Goal: Task Accomplishment & Management: Complete application form

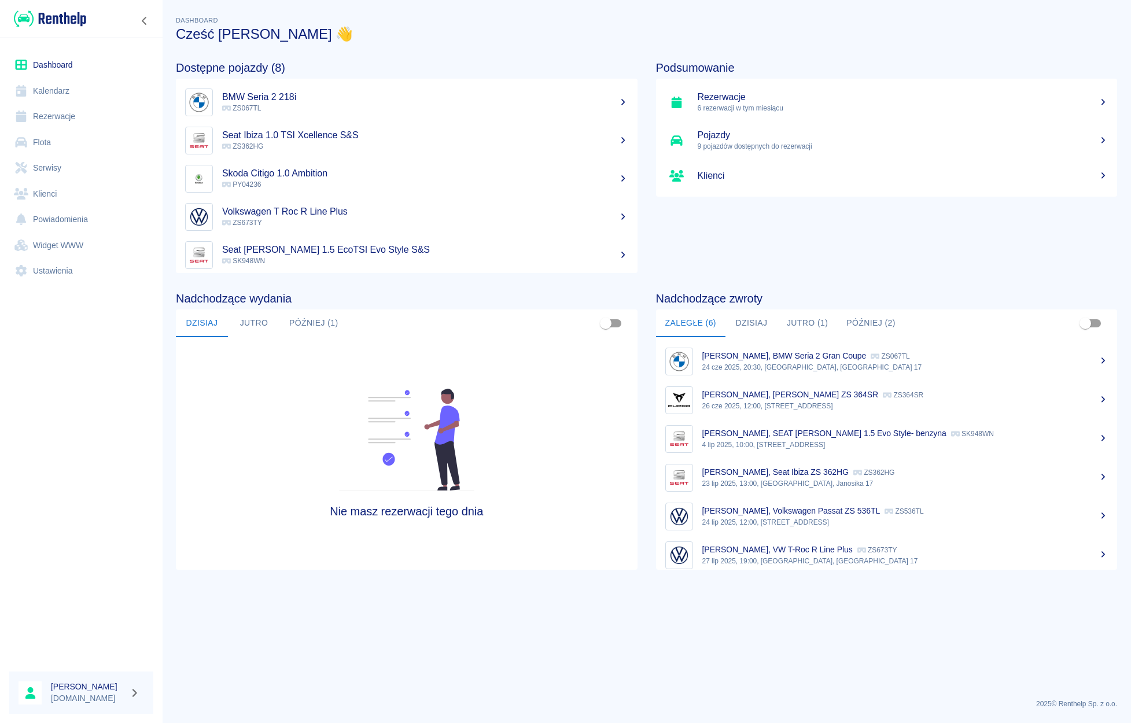
click at [53, 130] on link "Flota" at bounding box center [81, 143] width 144 height 26
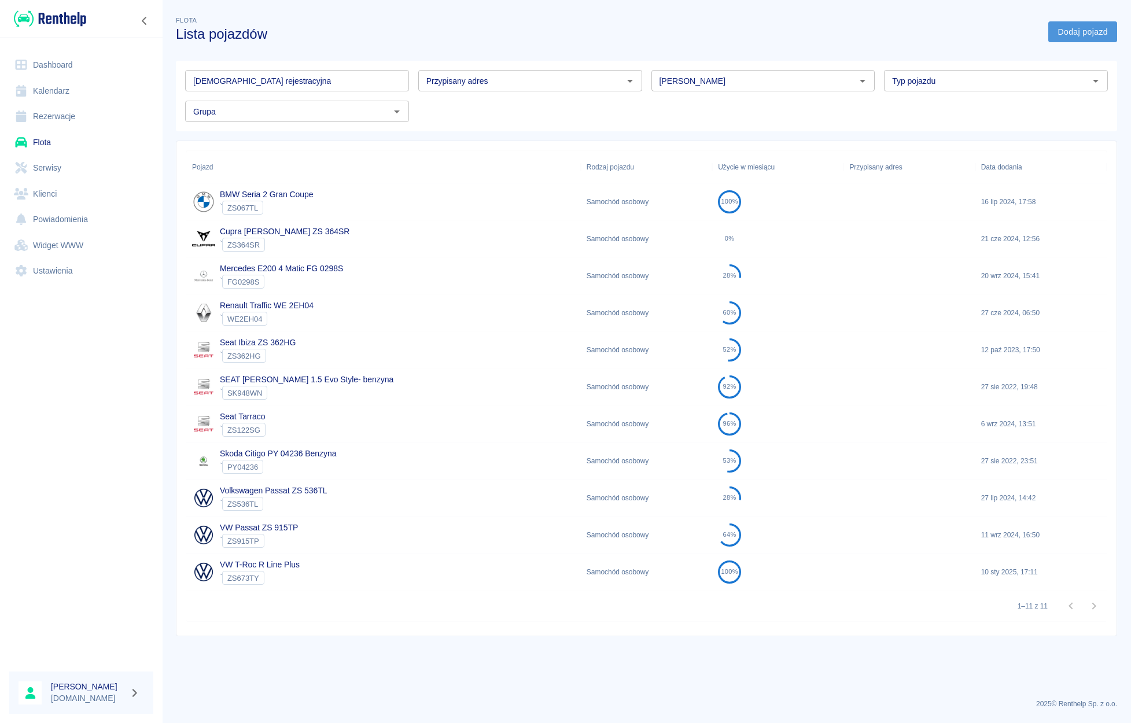
click at [1059, 34] on link "Dodaj pojazd" at bounding box center [1082, 31] width 69 height 21
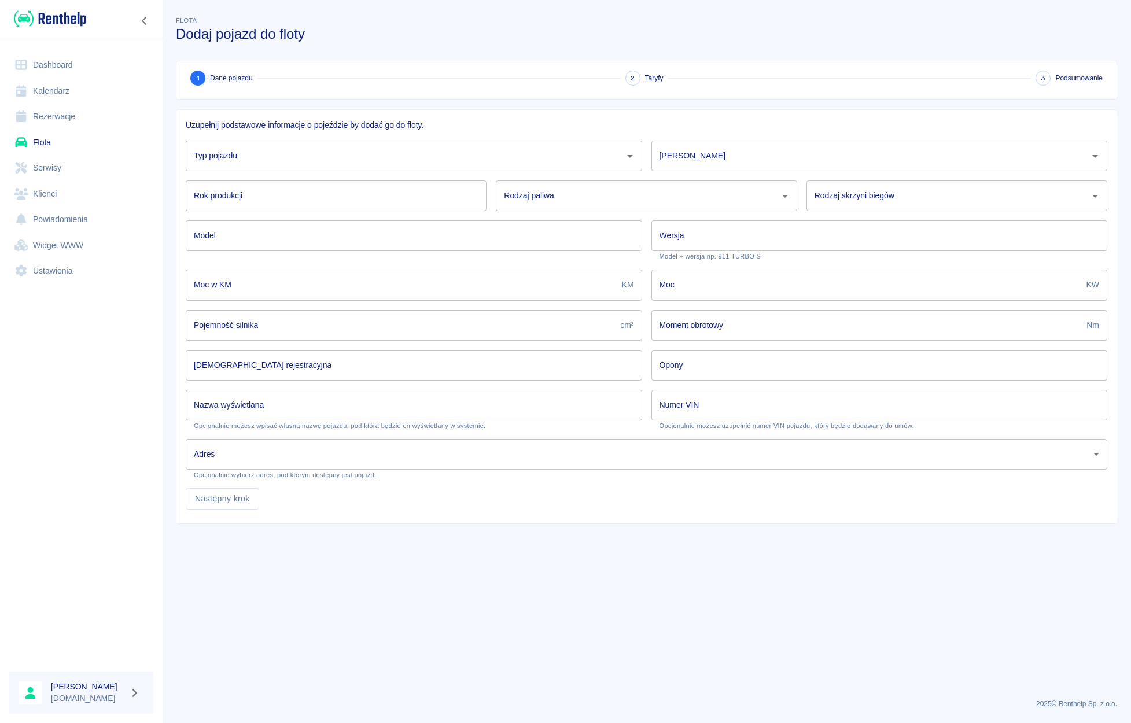
click at [515, 165] on input "Typ pojazdu" at bounding box center [405, 156] width 429 height 20
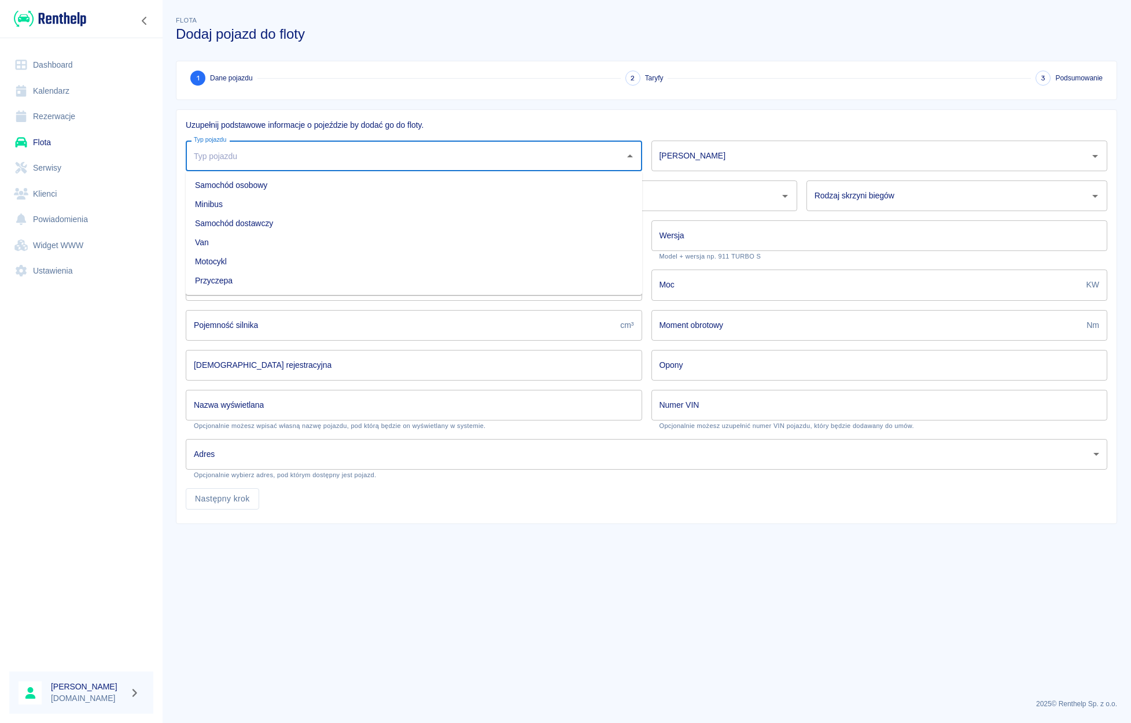
click at [415, 198] on li "Minibus" at bounding box center [414, 204] width 456 height 19
click at [407, 156] on input "Minibus" at bounding box center [398, 156] width 414 height 20
click at [311, 182] on li "Samochód osobowy" at bounding box center [414, 185] width 456 height 19
type input "Samochód osobowy"
click at [707, 160] on input "[PERSON_NAME]" at bounding box center [871, 156] width 429 height 20
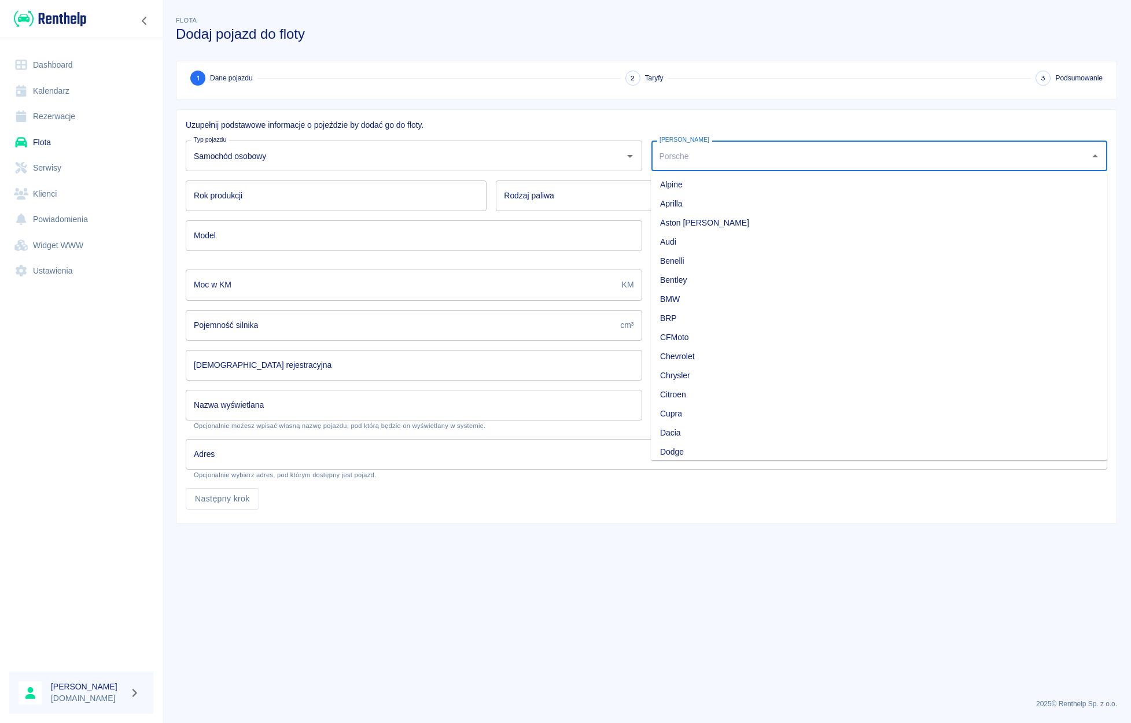
scroll to position [52, 0]
click at [693, 417] on li "Dacia" at bounding box center [879, 419] width 456 height 19
type input "Dacia"
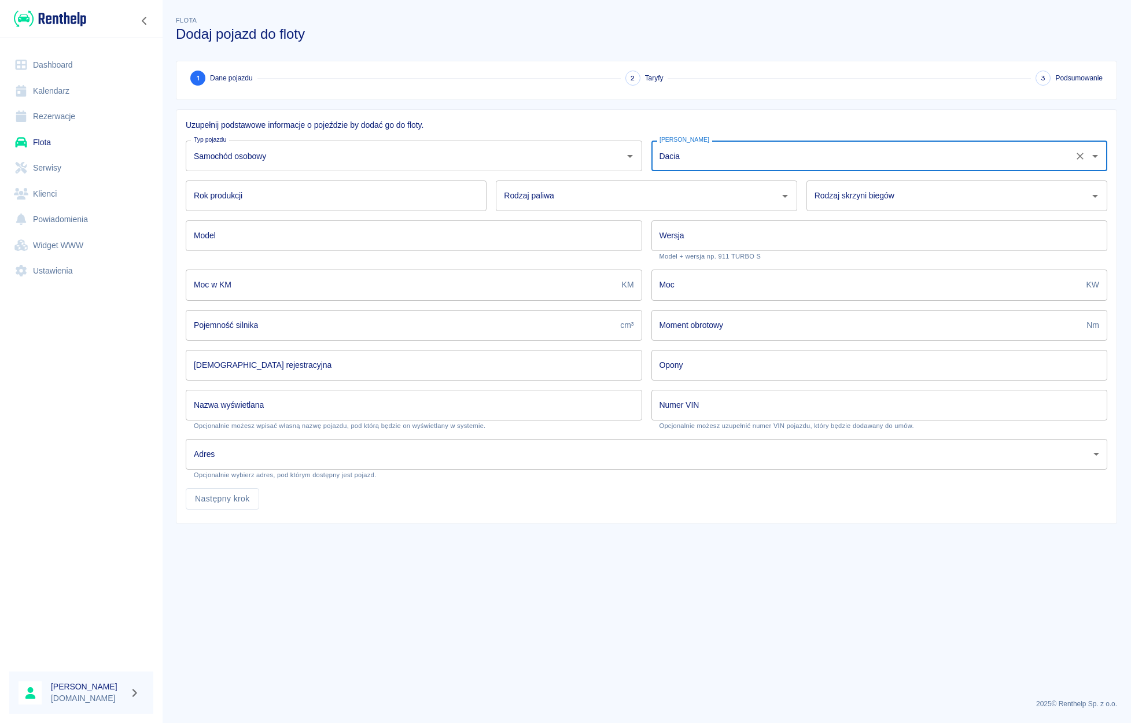
click at [210, 193] on input "Rok produkcji" at bounding box center [336, 196] width 301 height 31
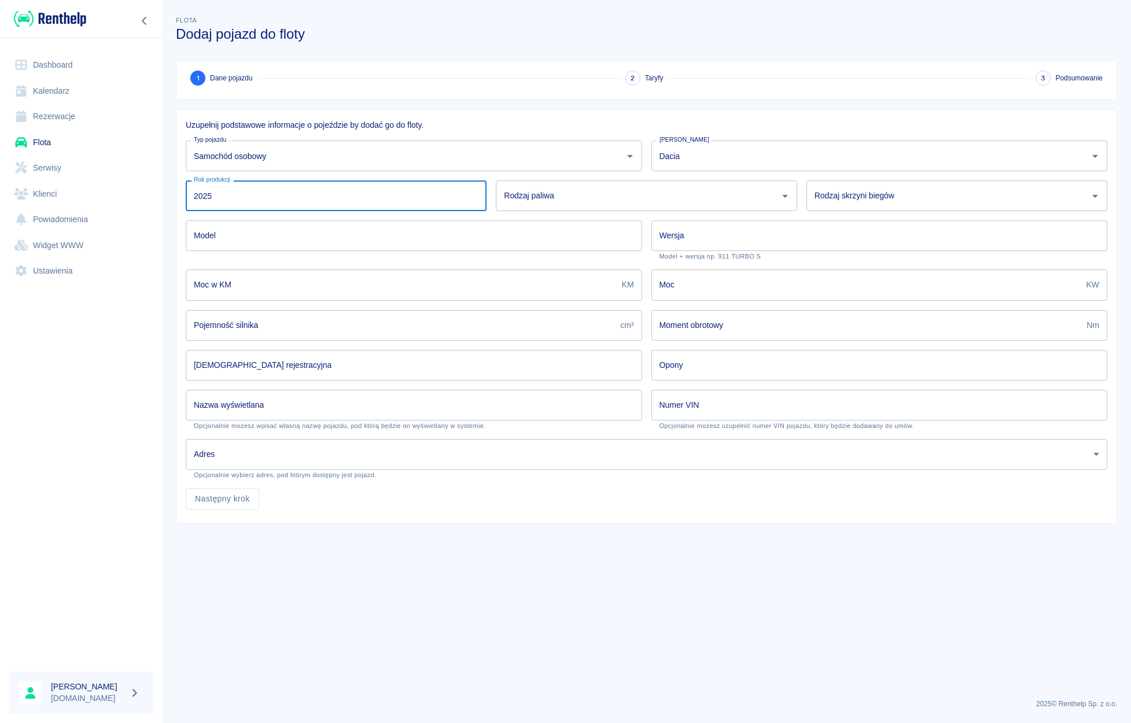
type input "2025"
click at [587, 203] on input "Rodzaj paliwa" at bounding box center [637, 196] width 273 height 20
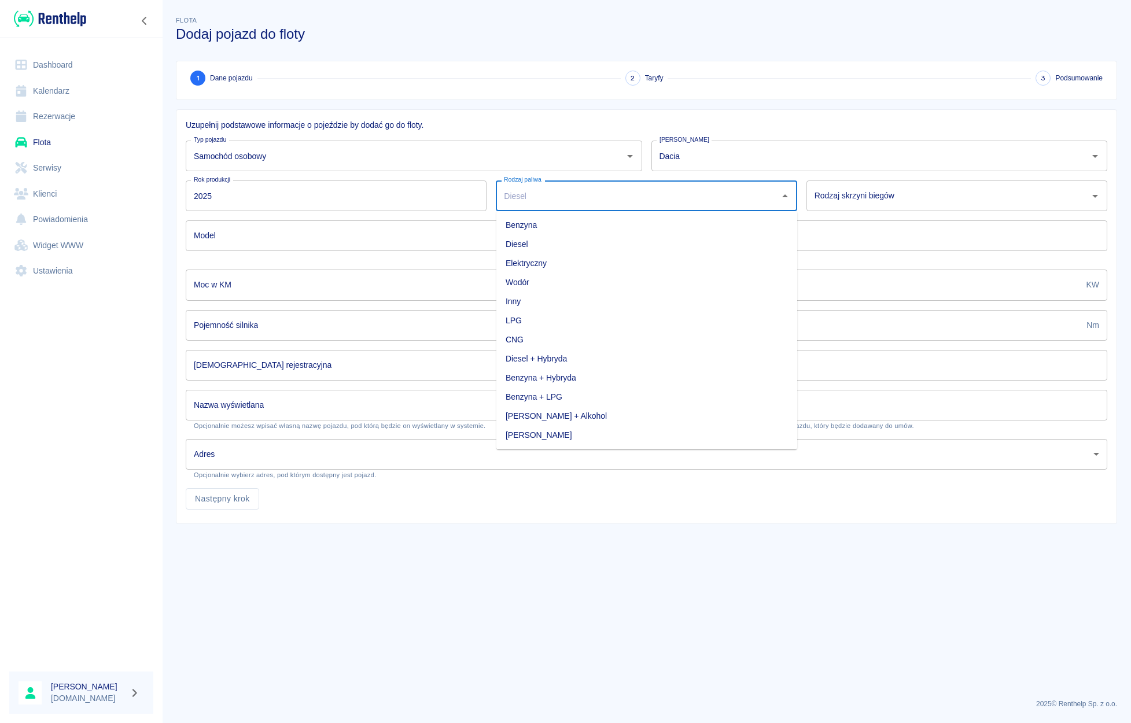
click at [569, 397] on li "Benzyna + LPG" at bounding box center [646, 397] width 301 height 19
type input "Benzyna + LPG"
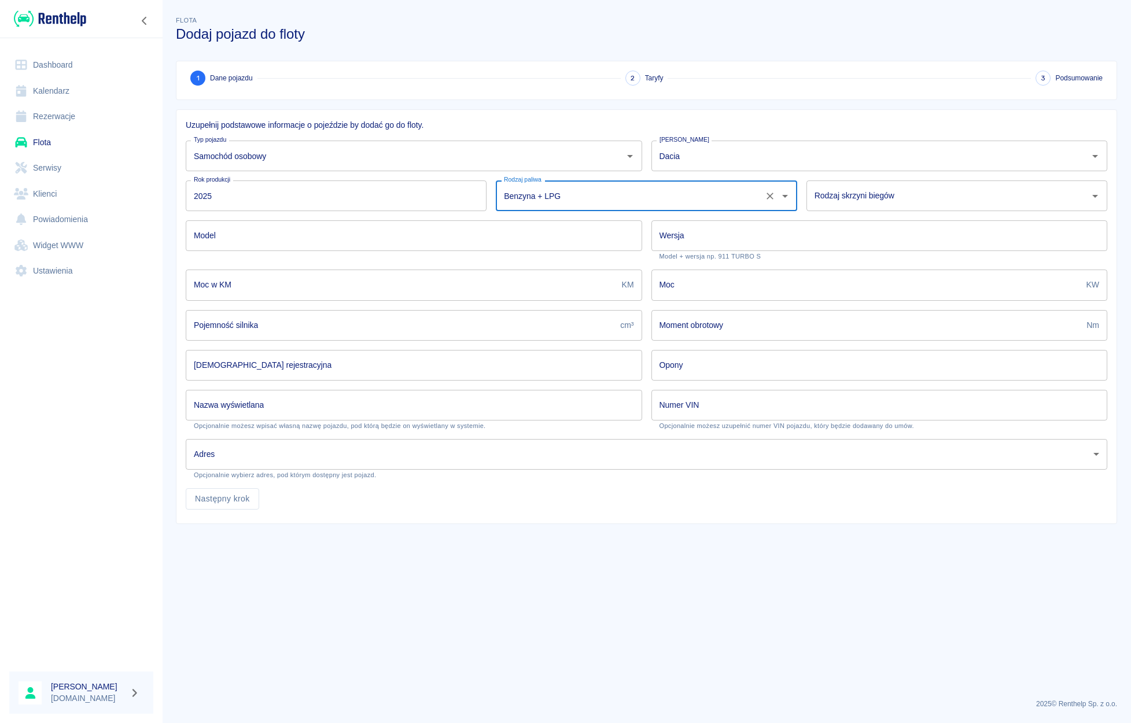
click at [877, 203] on input "Rodzaj skrzyni biegów" at bounding box center [948, 196] width 273 height 20
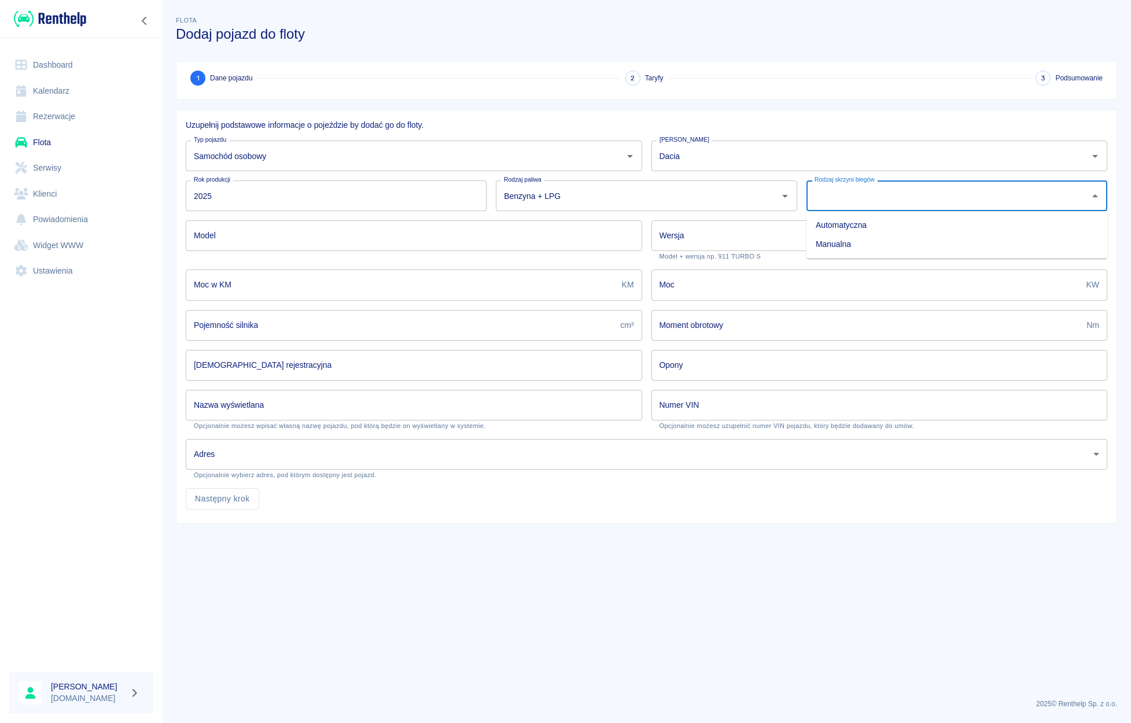
click at [851, 240] on li "Manualna" at bounding box center [957, 244] width 301 height 19
type input "Manualna"
click at [325, 241] on input "Model" at bounding box center [414, 235] width 456 height 31
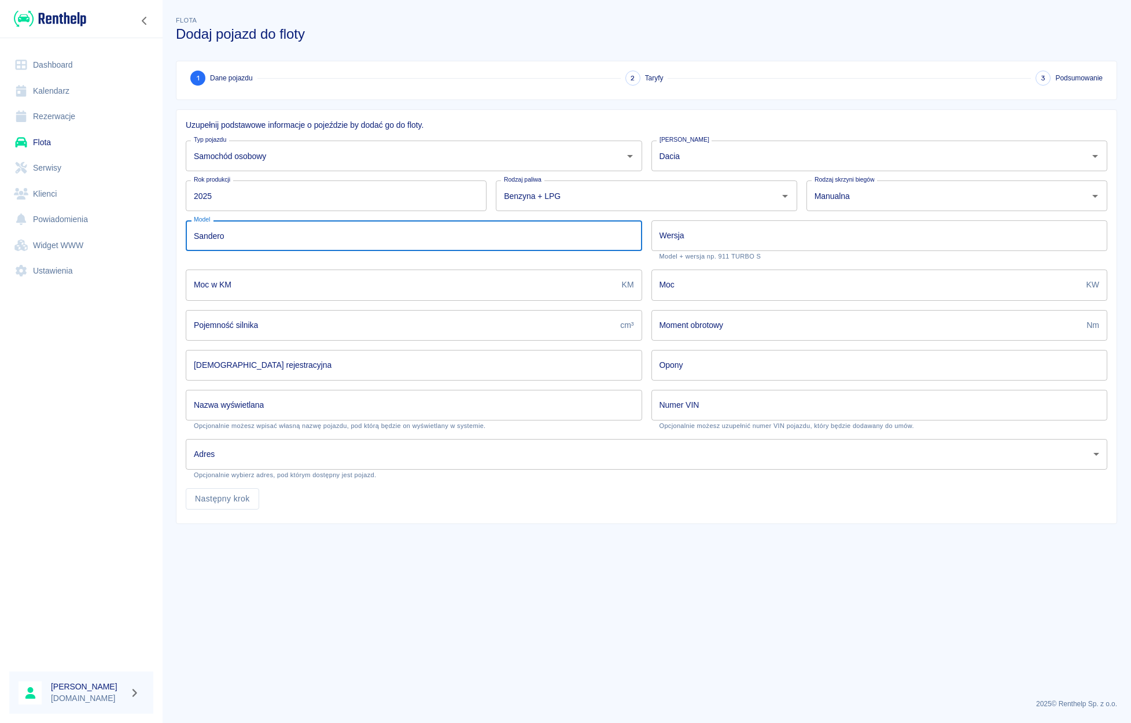
type input "Sandero"
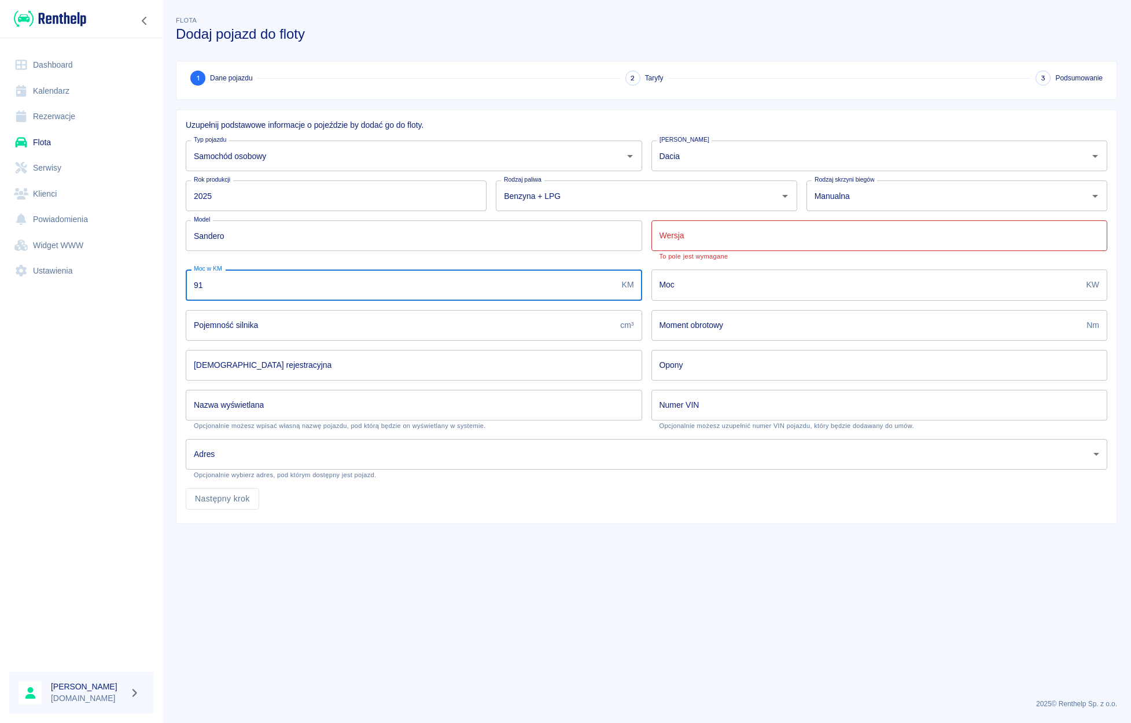
type input "91"
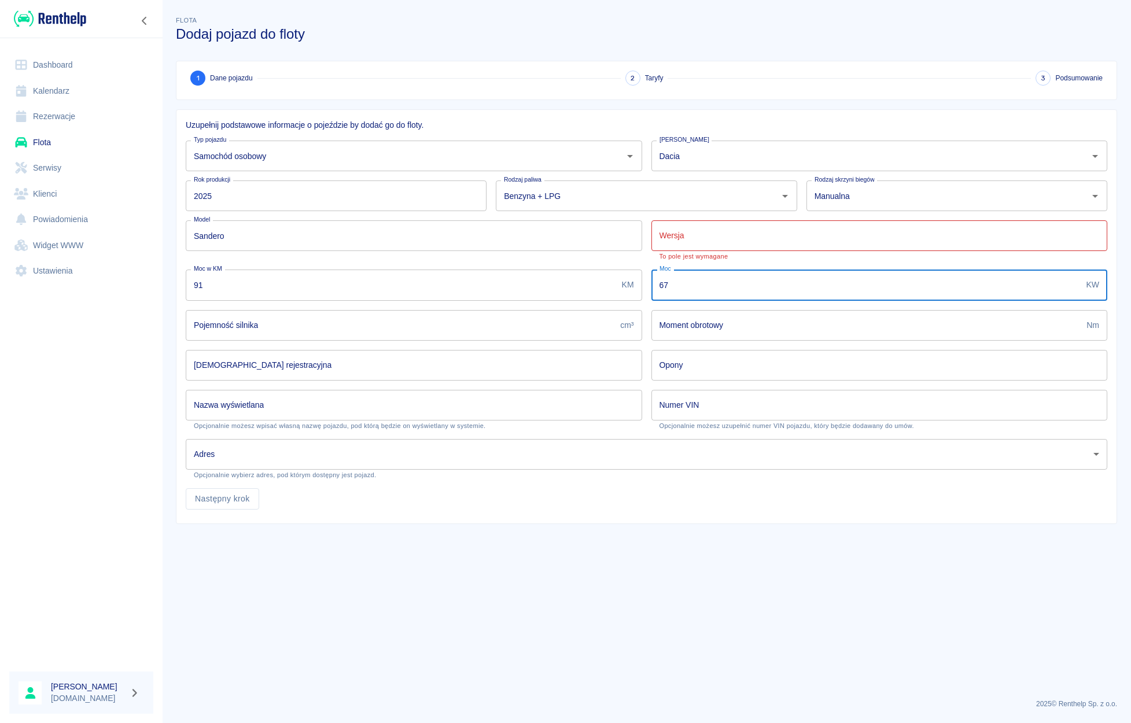
type input "67"
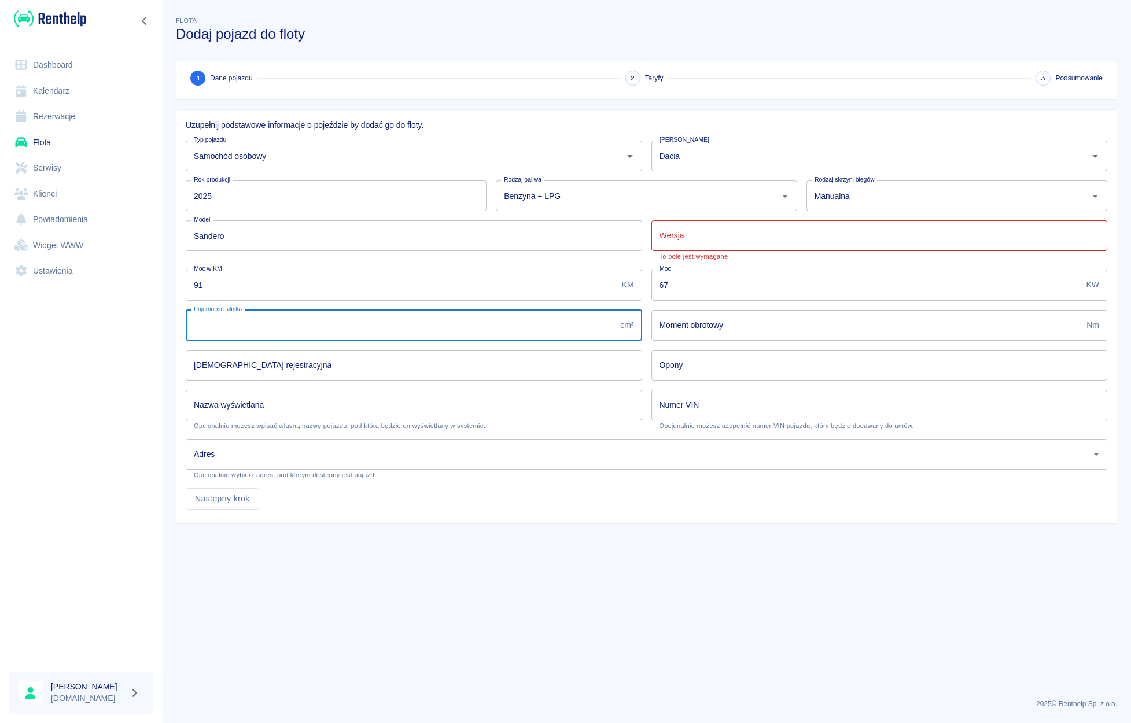
click at [726, 240] on input "Wersja" at bounding box center [879, 235] width 456 height 31
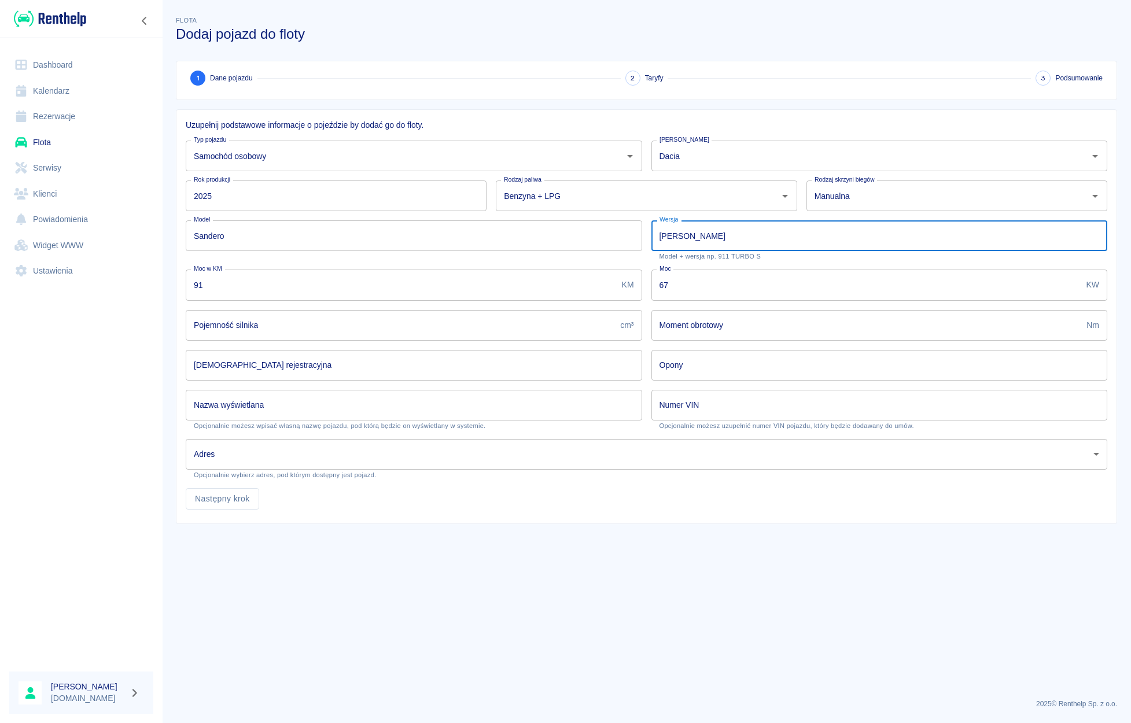
type input "[PERSON_NAME]"
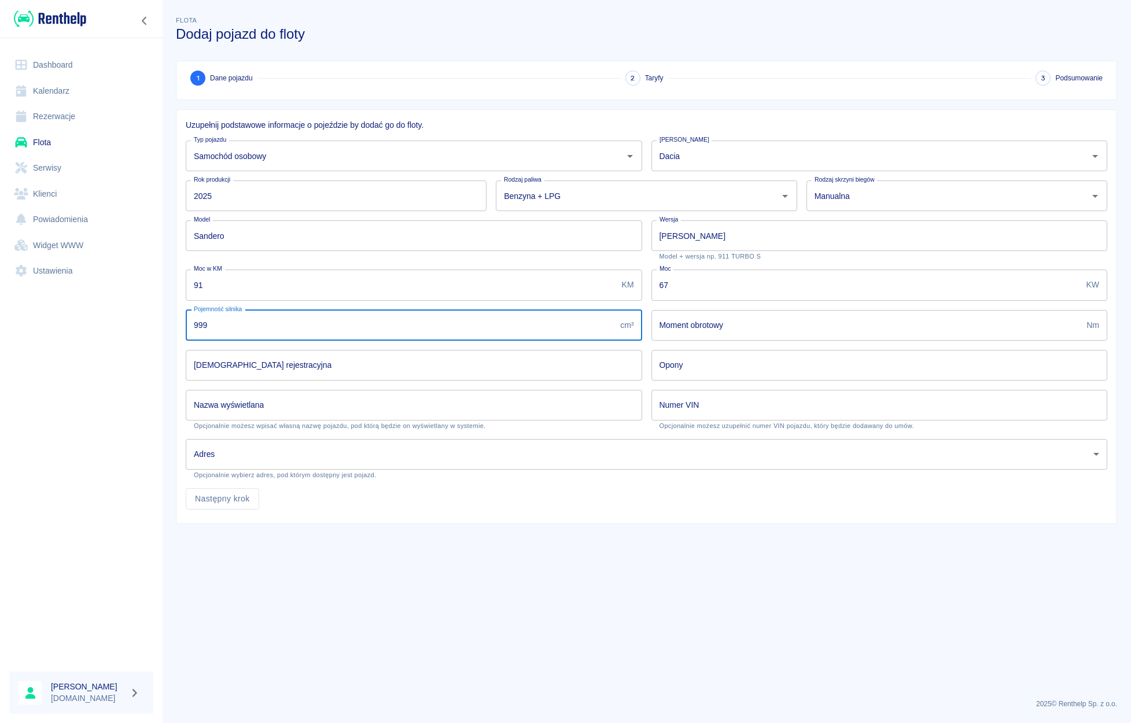
type input "999"
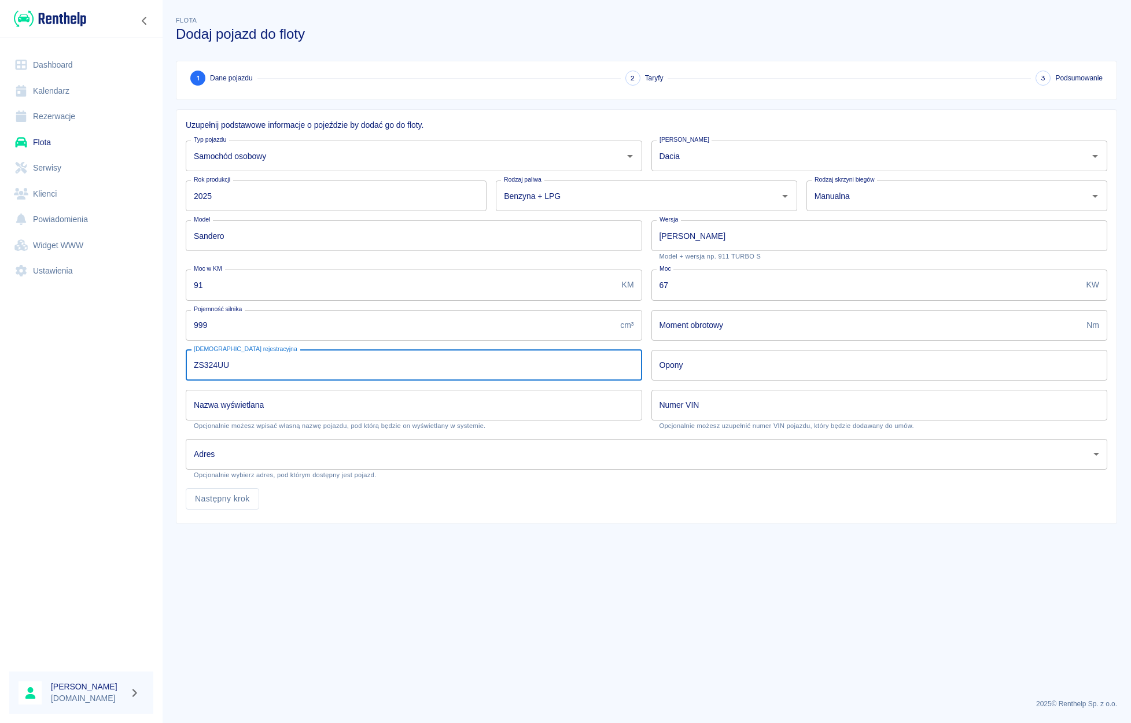
type input "ZS324UU"
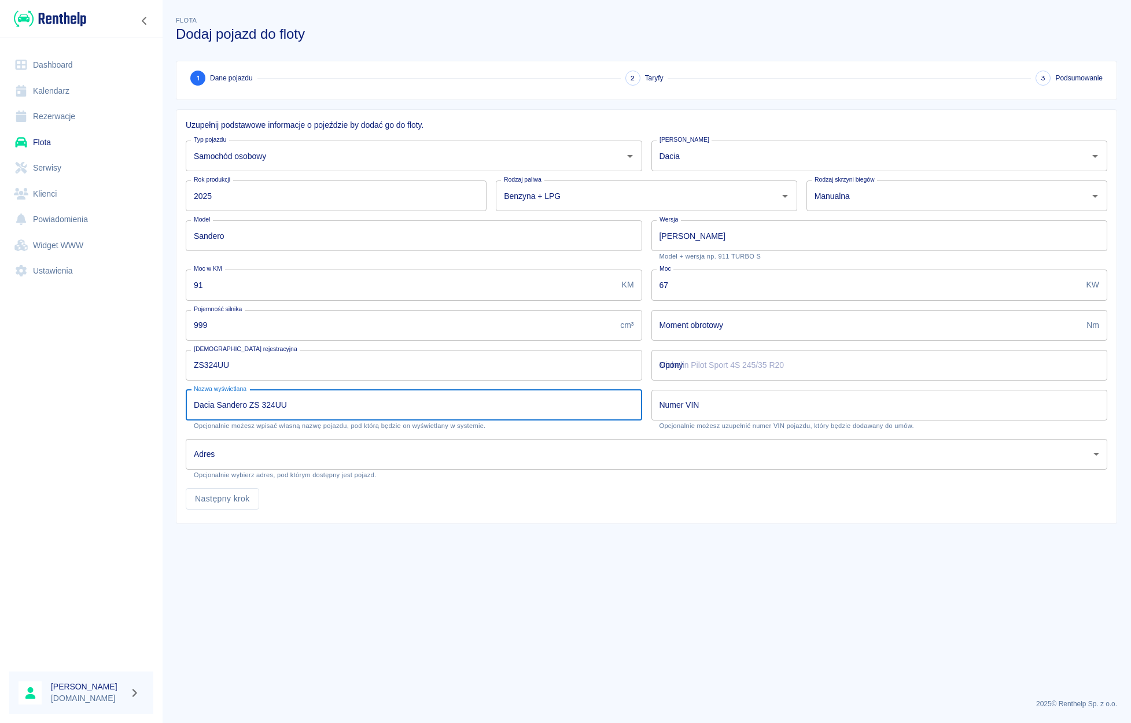
type input "Dacia Sandero ZS 324UU"
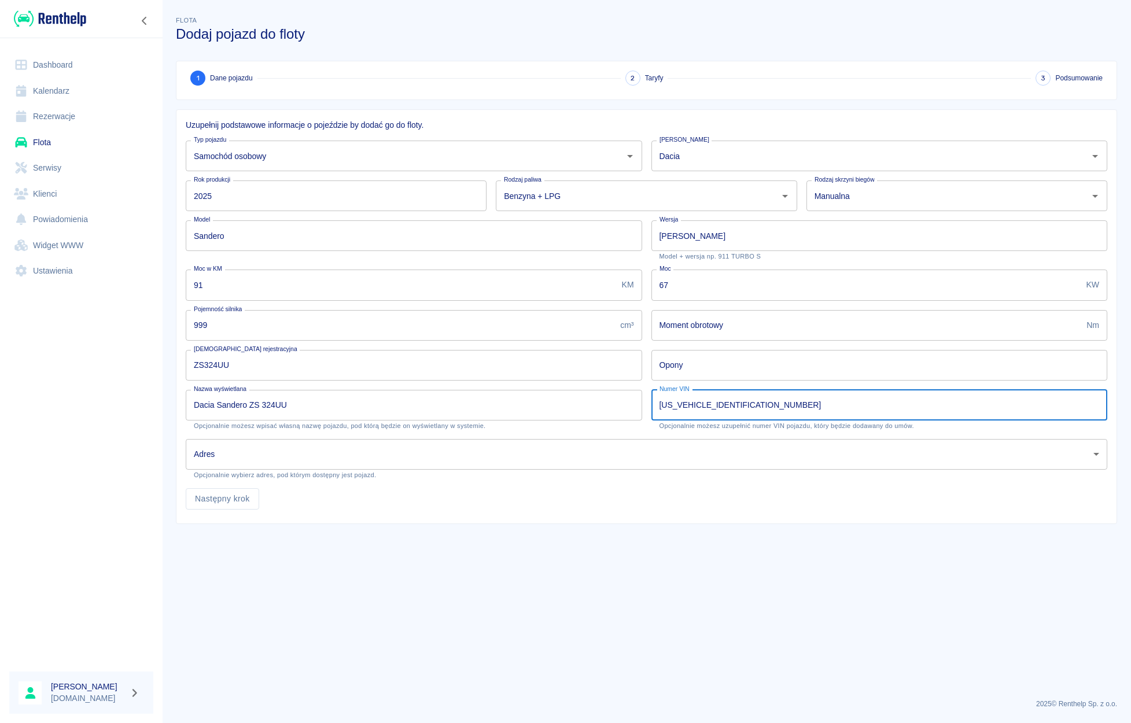
type input "[US_VEHICLE_IDENTIFICATION_NUMBER]"
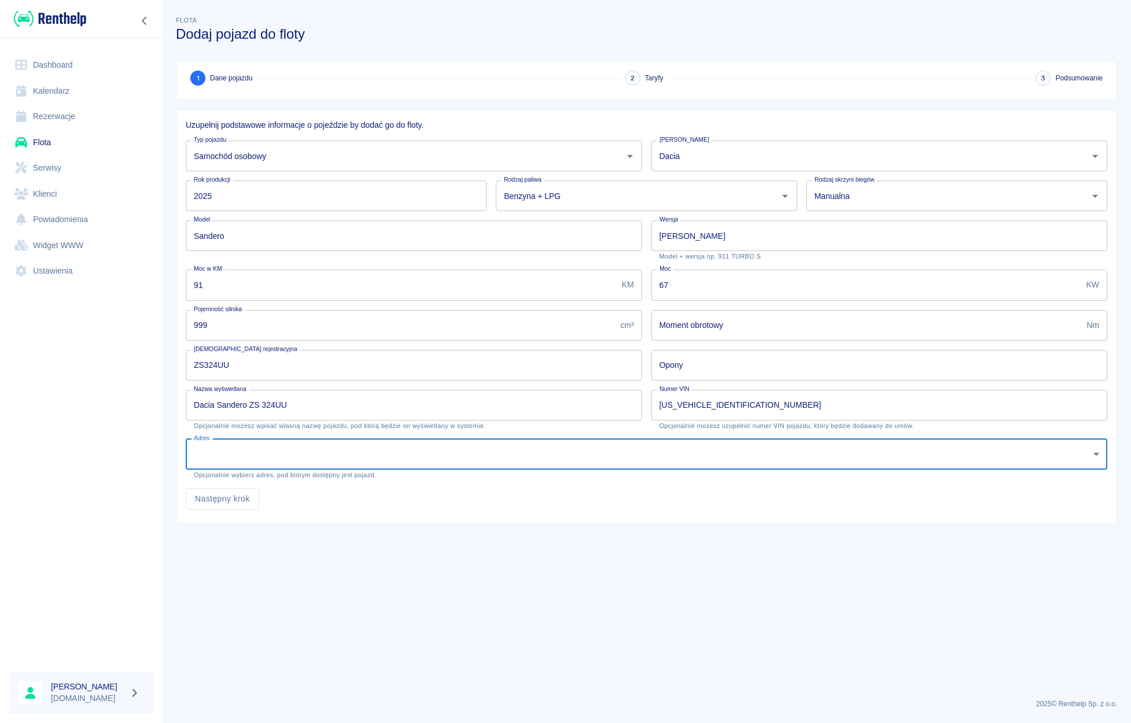
click at [273, 456] on body "Używamy plików Cookies, by zapewnić Ci najlepsze możliwe doświadczenie. Aby dow…" at bounding box center [565, 361] width 1131 height 723
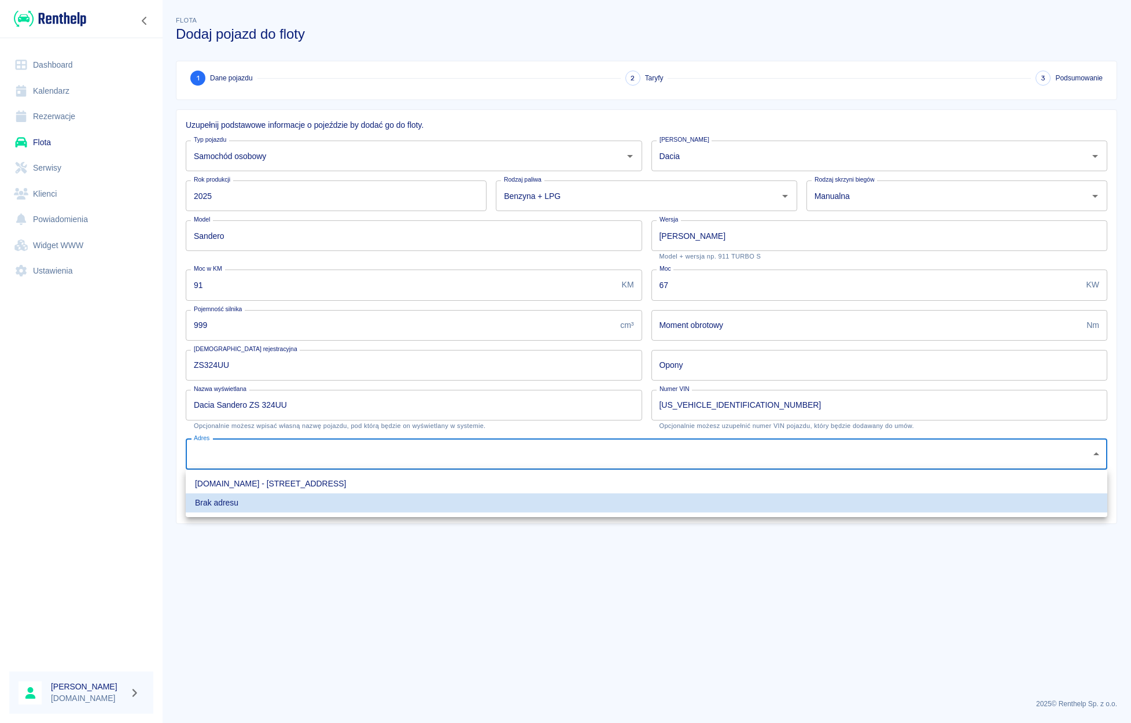
click at [273, 480] on li "[DOMAIN_NAME] - [STREET_ADDRESS]" at bounding box center [647, 483] width 922 height 19
type input "9844aec7-d0e9-417e-8824-58a783dee4c8"
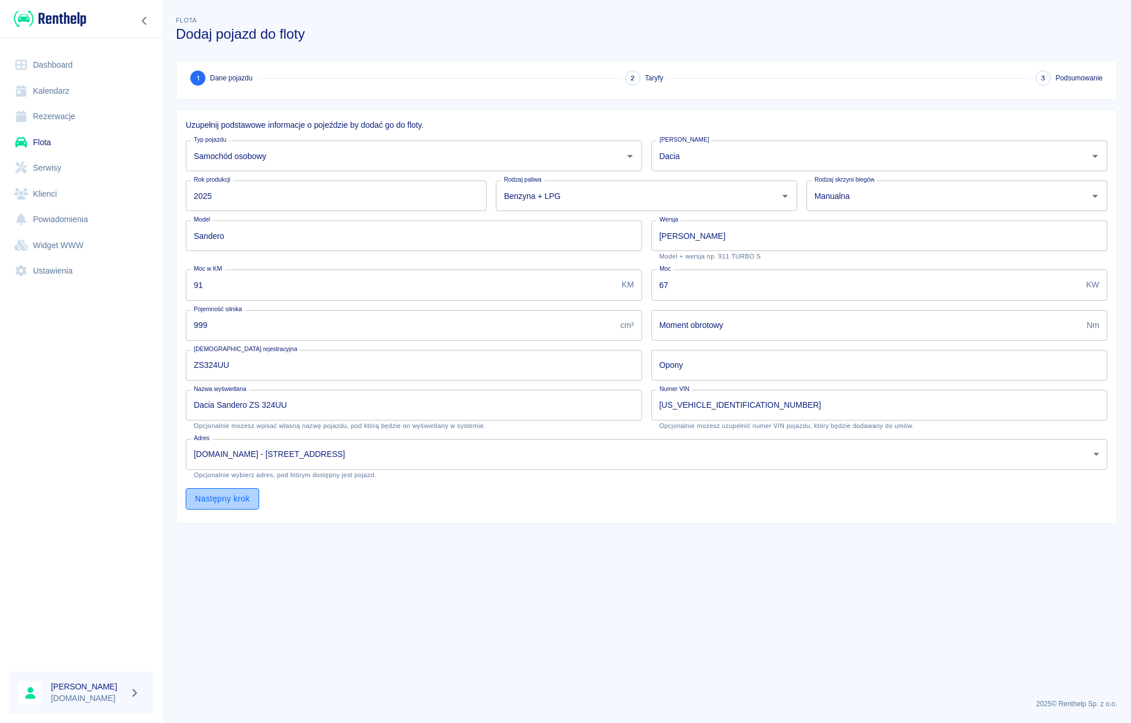
click at [238, 494] on button "Następny krok" at bounding box center [222, 498] width 73 height 21
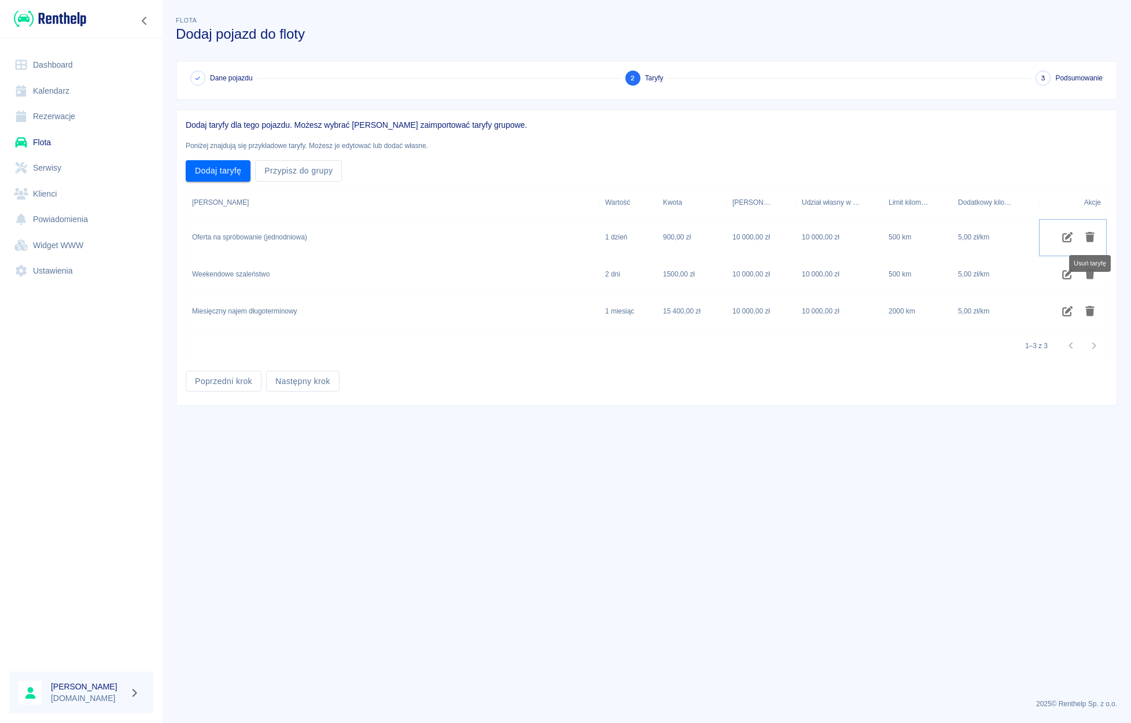
click at [1093, 235] on icon "Usuń taryfę" at bounding box center [1090, 237] width 13 height 10
click at [1065, 236] on icon "Edytuj taryfę" at bounding box center [1067, 237] width 13 height 10
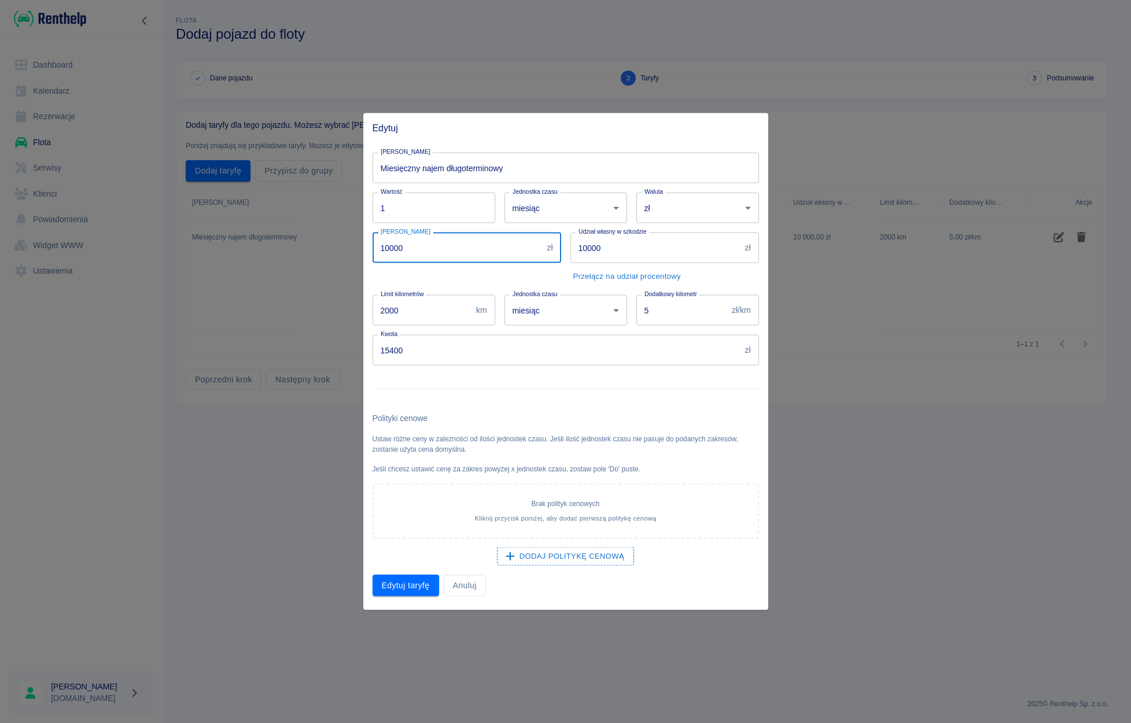
drag, startPoint x: 451, startPoint y: 249, endPoint x: 351, endPoint y: 240, distance: 100.5
click at [373, 240] on input "10000" at bounding box center [458, 248] width 170 height 31
type input "500"
type input "5000"
type input "3000"
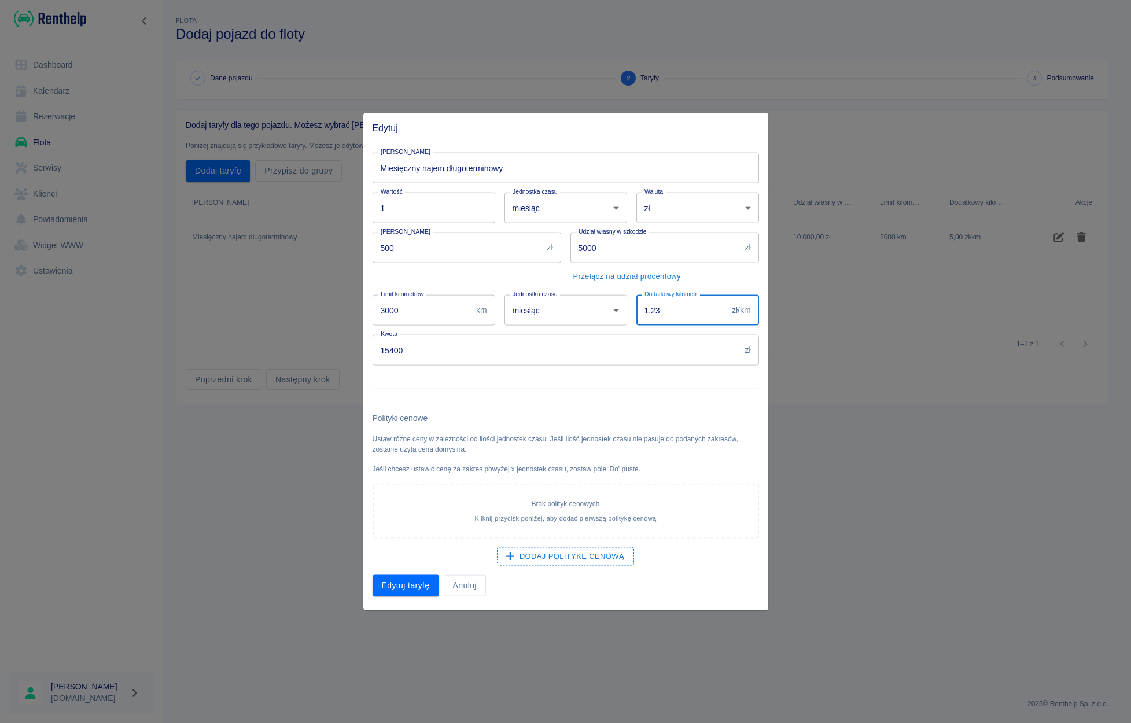
type input "1.23"
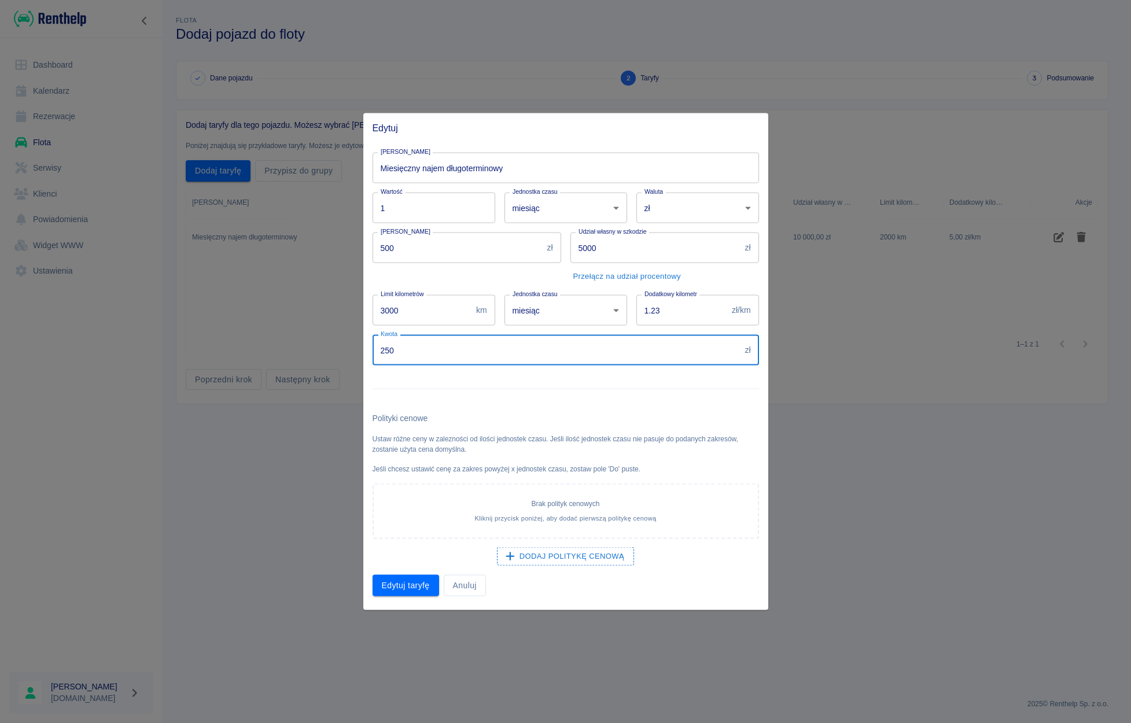
type input "2500"
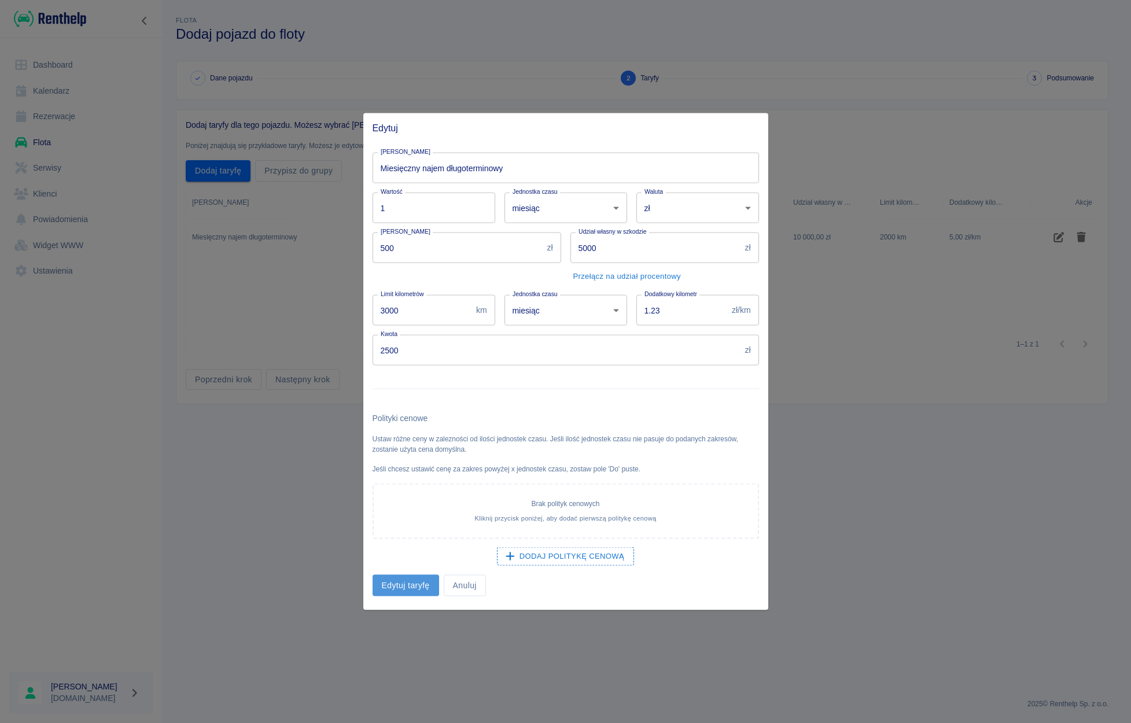
click at [406, 580] on button "Edytuj taryfę" at bounding box center [406, 585] width 67 height 21
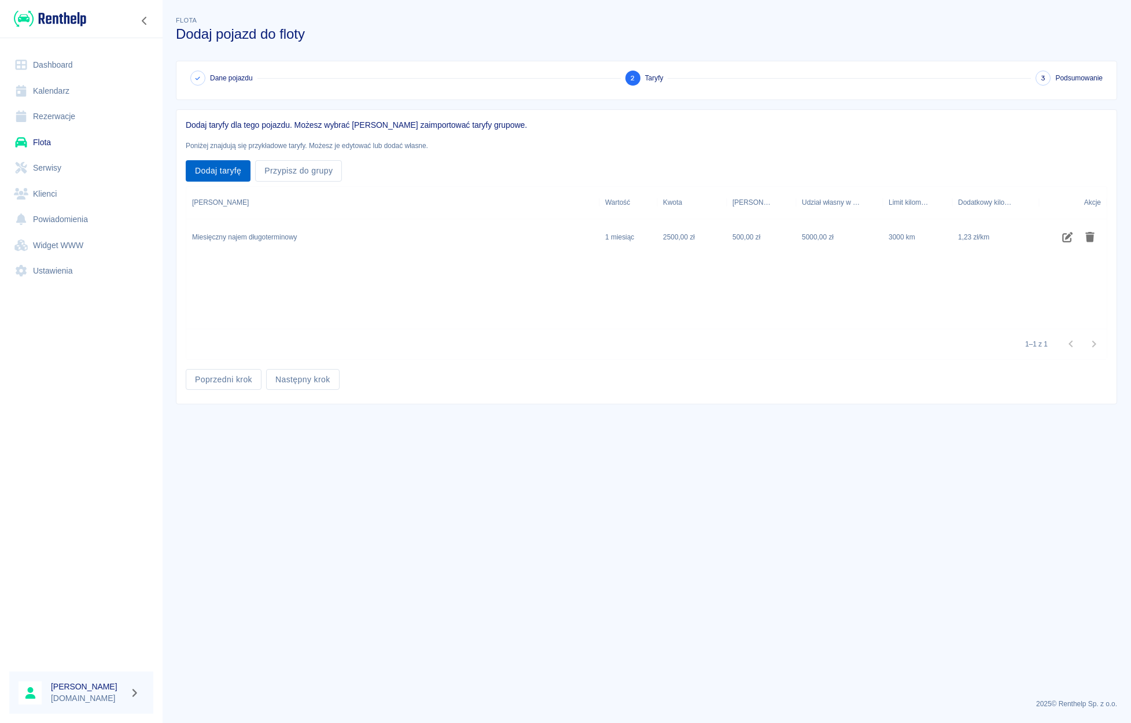
click at [232, 172] on button "Dodaj taryfę" at bounding box center [218, 170] width 65 height 21
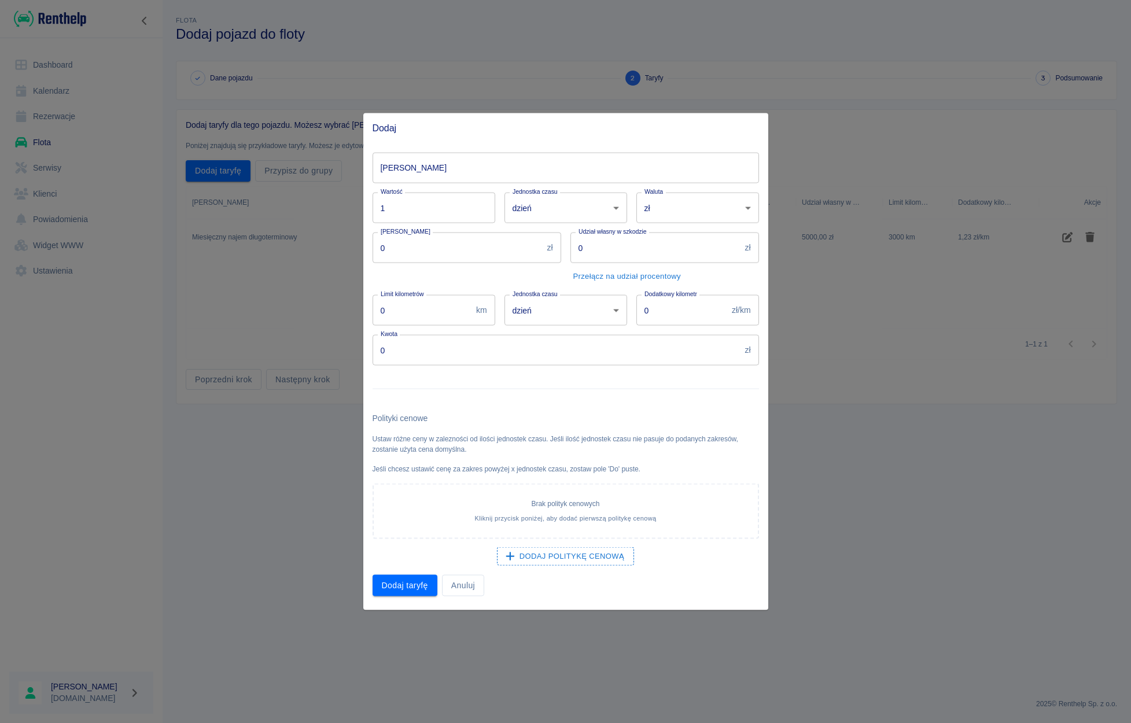
click at [430, 168] on input "[PERSON_NAME]" at bounding box center [566, 168] width 386 height 31
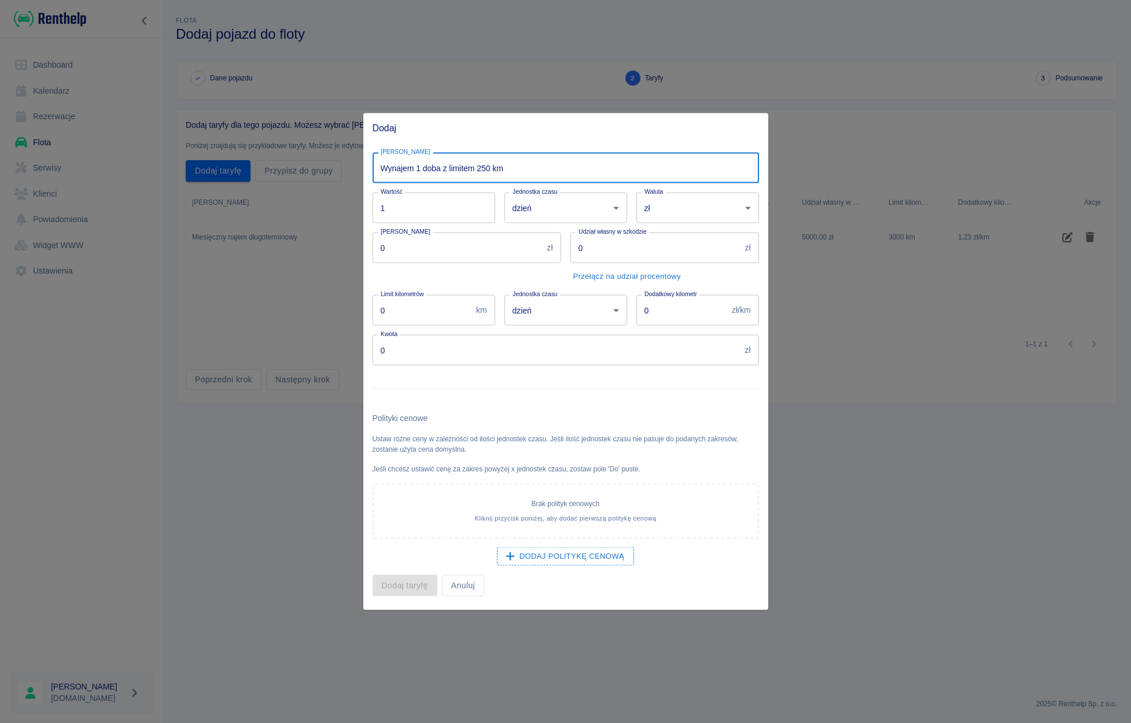
type input "Wynajem 1 doba z limitem 250 km"
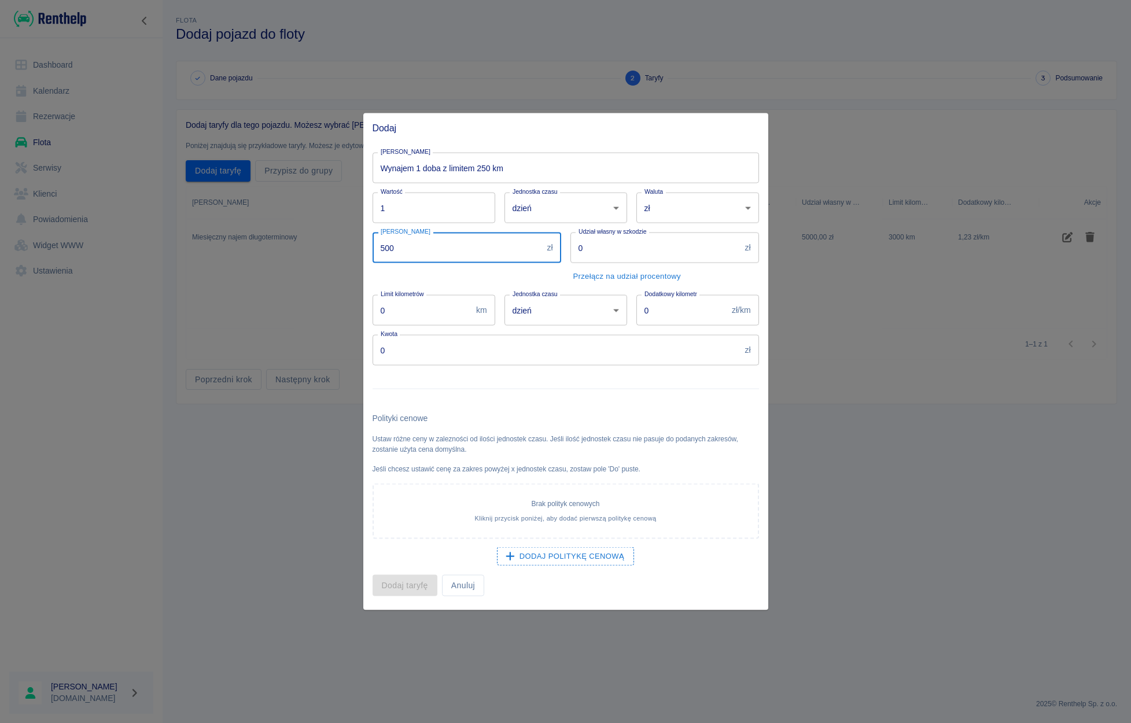
type input "500"
type input "5000"
type input "250"
type input "1.23"
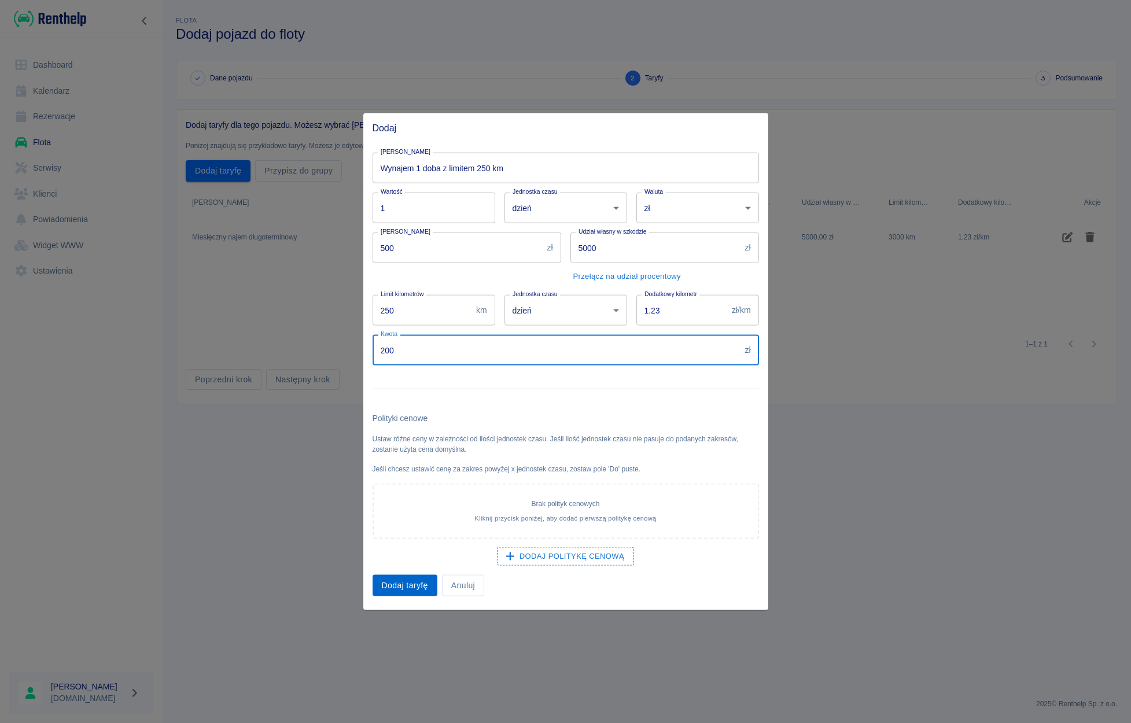
type input "200"
click at [387, 584] on button "Dodaj taryfę" at bounding box center [405, 585] width 65 height 21
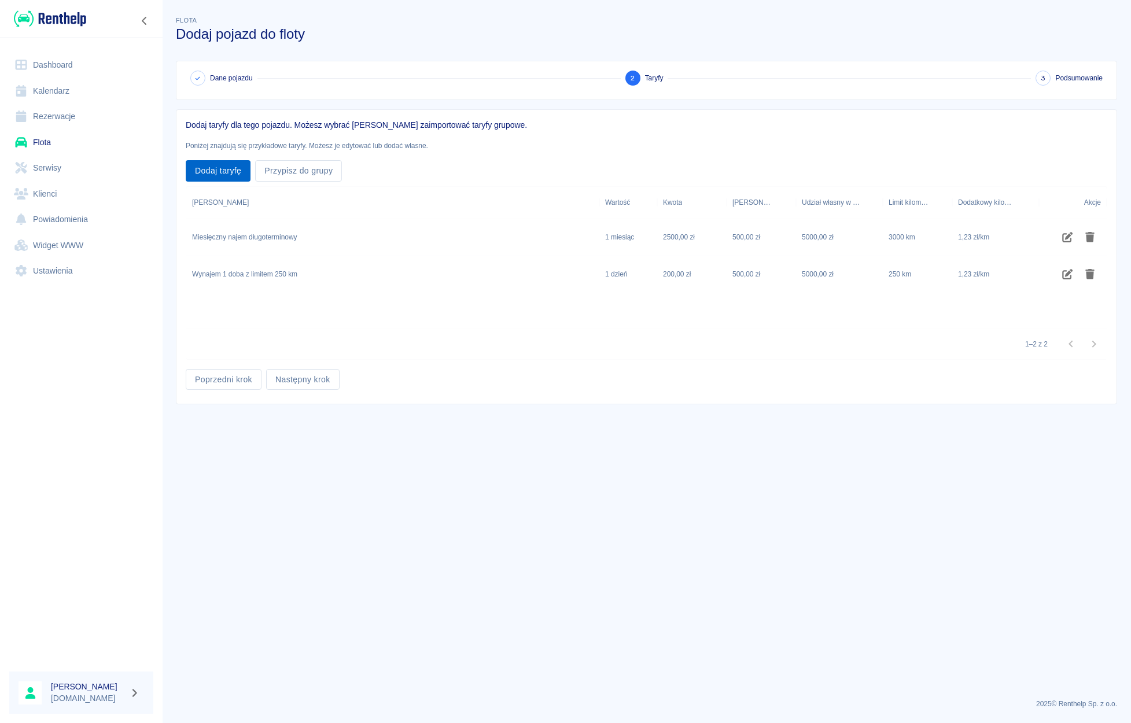
click at [212, 170] on button "Dodaj taryfę" at bounding box center [218, 170] width 65 height 21
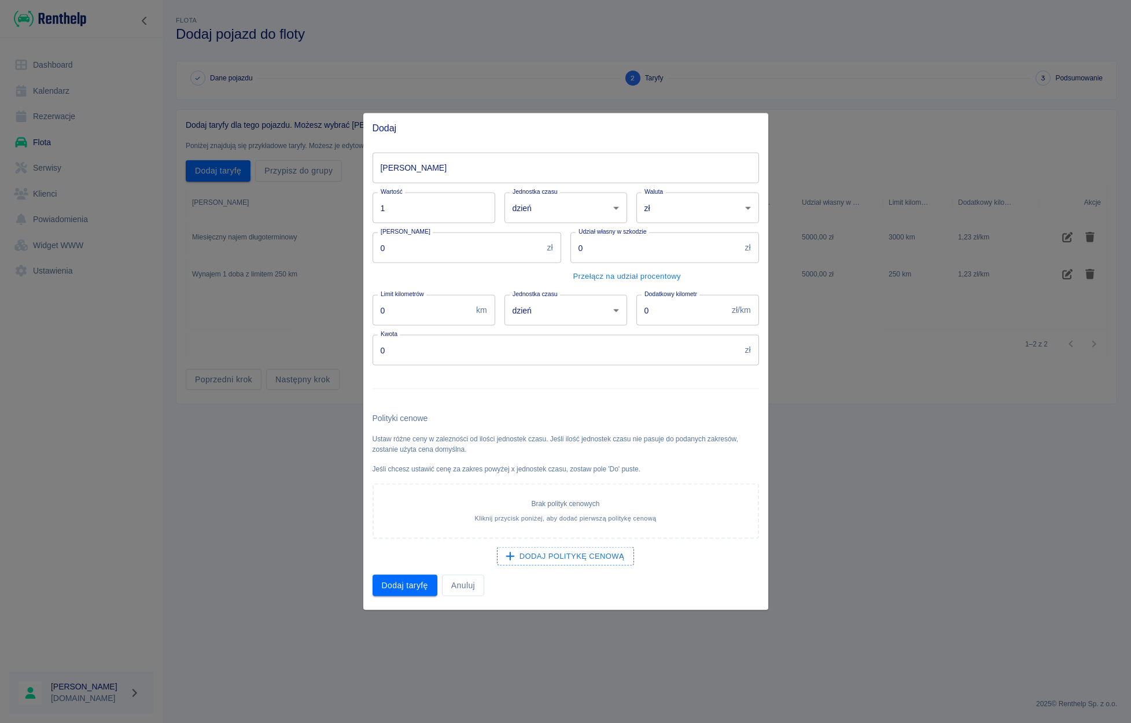
click at [394, 183] on input "[PERSON_NAME]" at bounding box center [566, 168] width 386 height 31
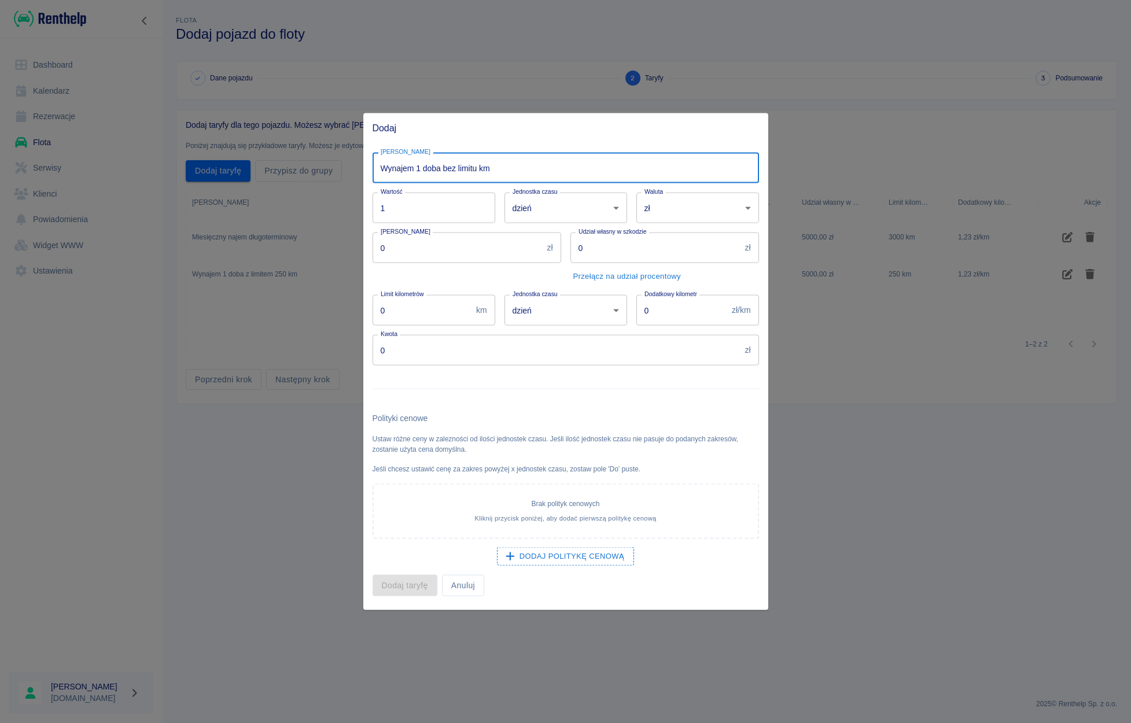
type input "Wynajem 1 doba bez limitu km"
click at [442, 248] on input "0" at bounding box center [458, 248] width 170 height 31
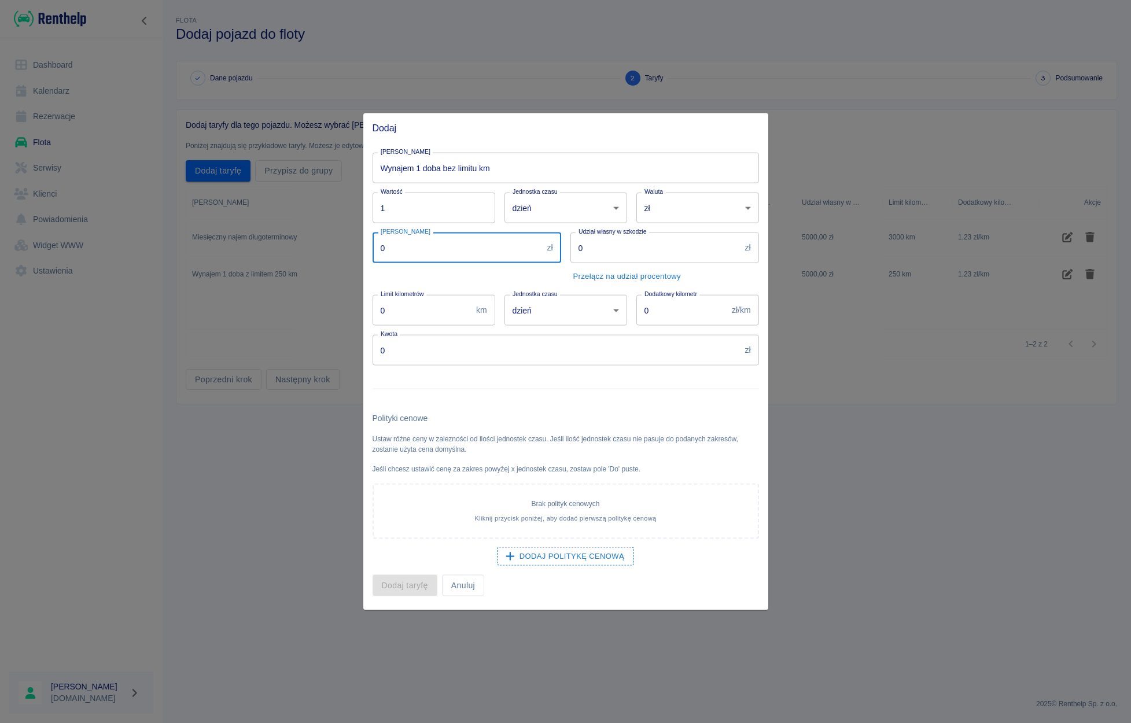
drag, startPoint x: 374, startPoint y: 240, endPoint x: 359, endPoint y: 240, distance: 15.6
click at [373, 240] on input "0" at bounding box center [458, 248] width 170 height 31
type input "500"
type input "5000"
type input "1.23"
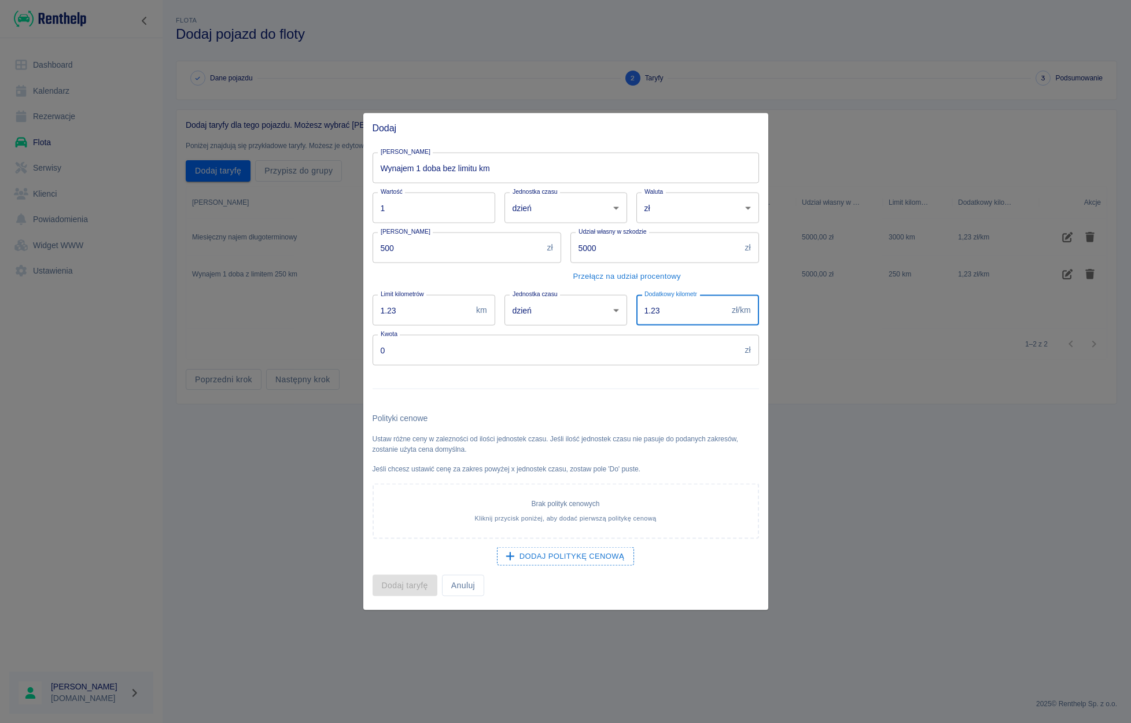
type input "1.23"
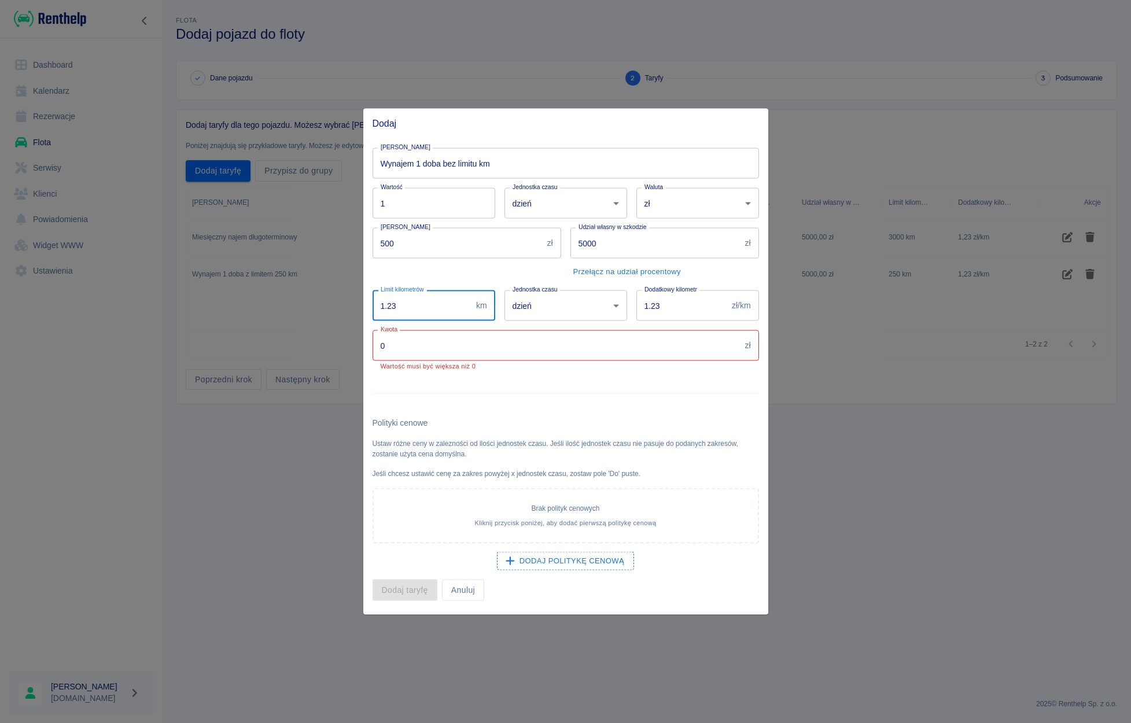
drag, startPoint x: 408, startPoint y: 307, endPoint x: 360, endPoint y: 310, distance: 48.1
click at [373, 310] on input "1.23" at bounding box center [422, 305] width 99 height 31
type input "500"
click at [404, 354] on input "0" at bounding box center [557, 345] width 368 height 31
drag, startPoint x: 396, startPoint y: 348, endPoint x: 367, endPoint y: 343, distance: 29.4
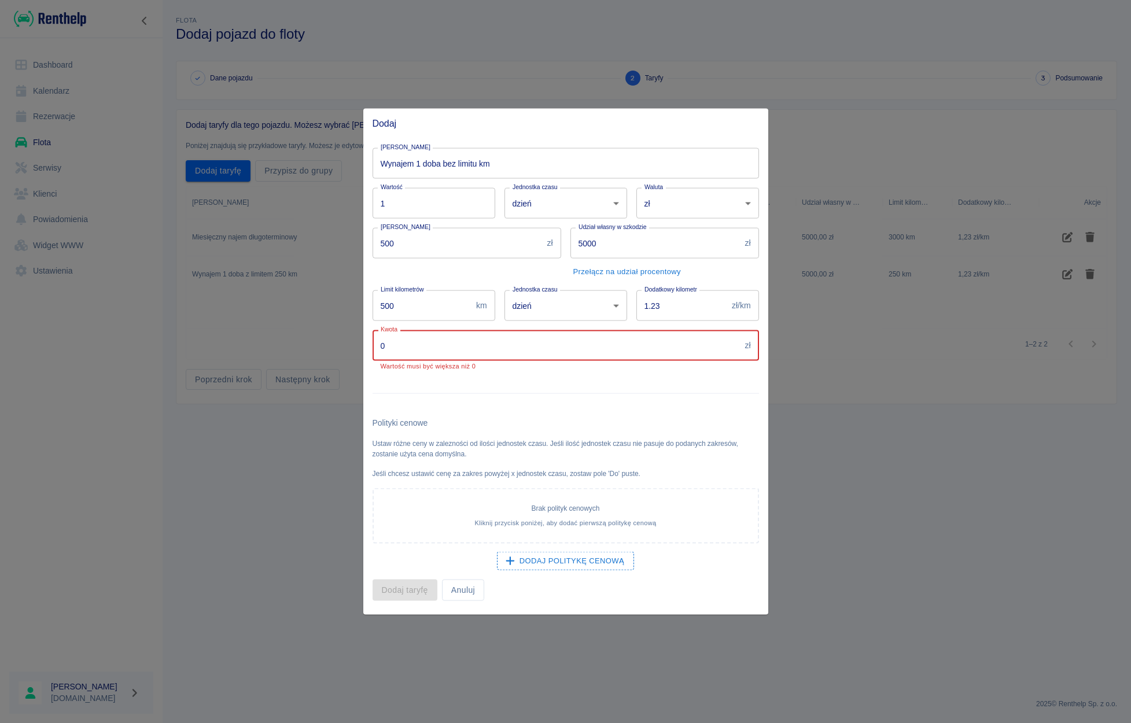
click at [373, 343] on input "0" at bounding box center [557, 345] width 368 height 31
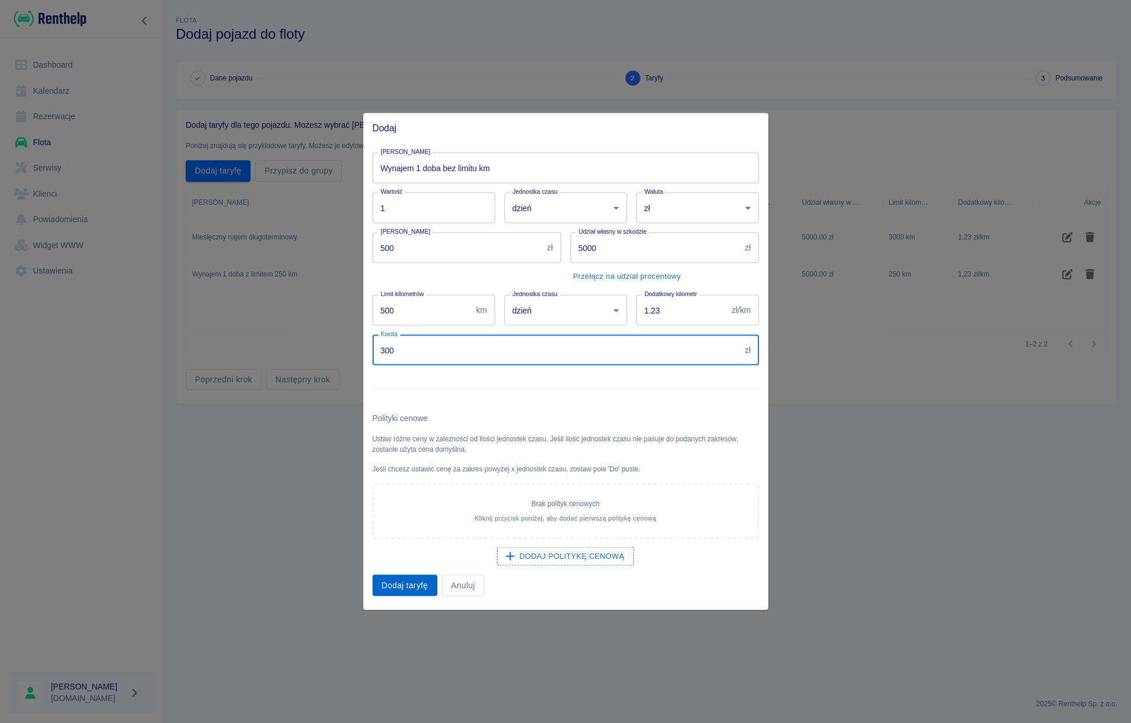
type input "300"
click at [389, 580] on button "Dodaj taryfę" at bounding box center [405, 585] width 65 height 21
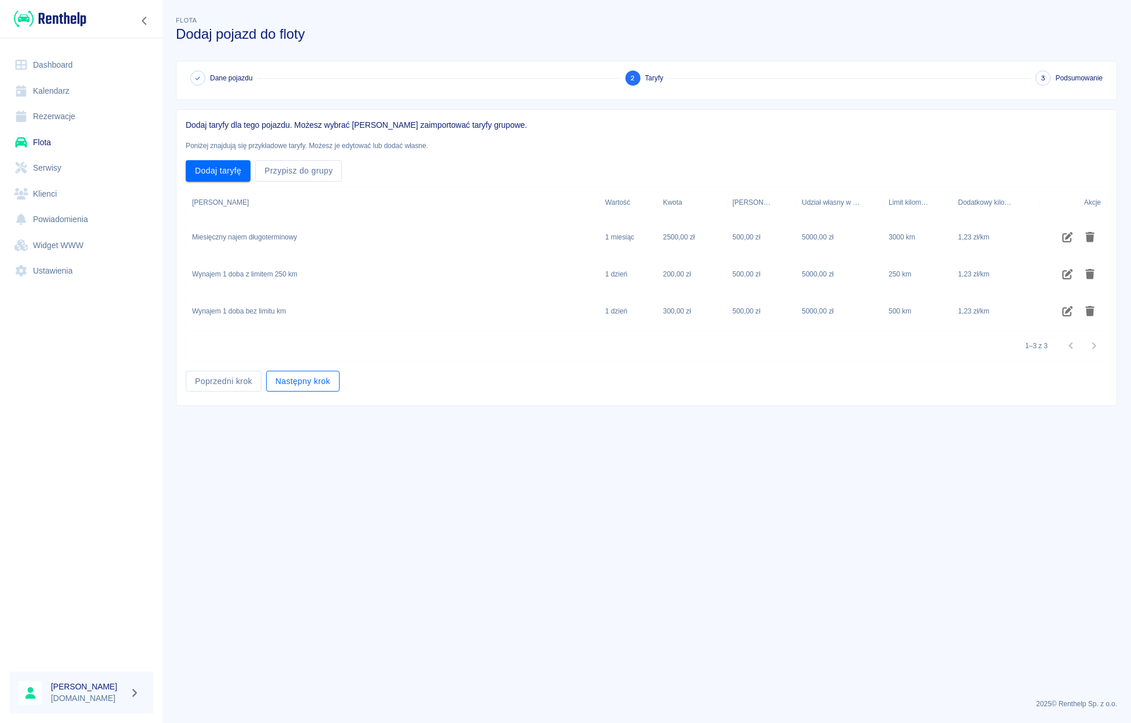
click at [317, 385] on button "Następny krok" at bounding box center [302, 381] width 73 height 21
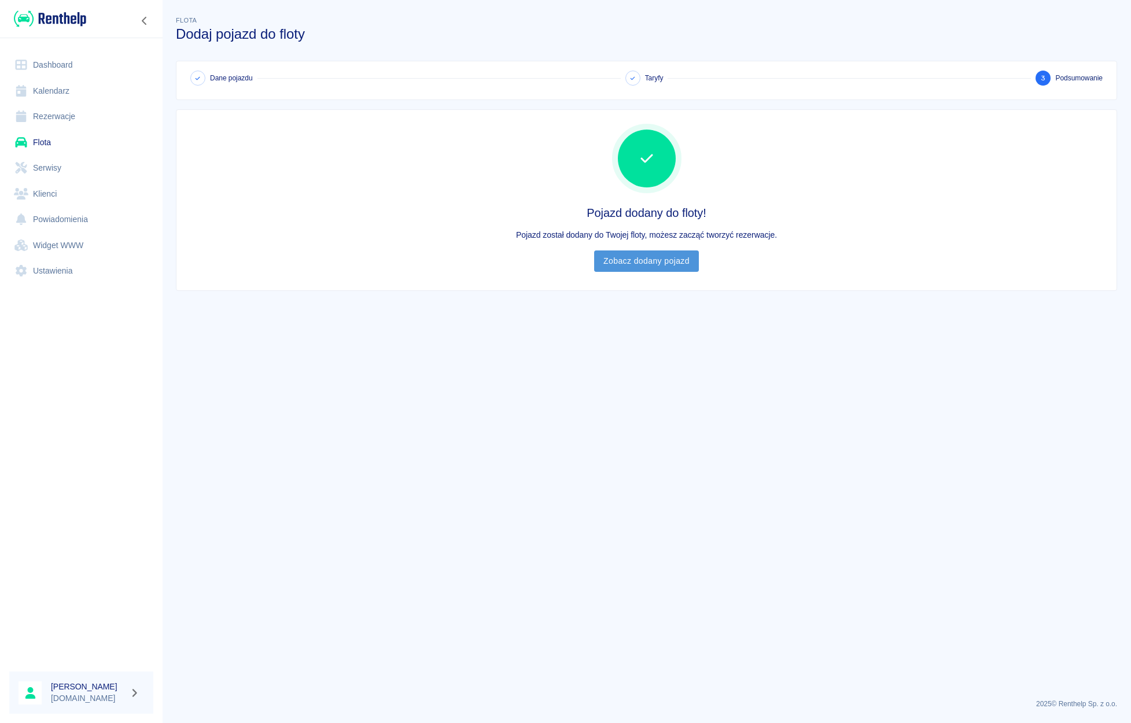
click at [645, 267] on link "Zobacz dodany pojazd" at bounding box center [646, 261] width 105 height 21
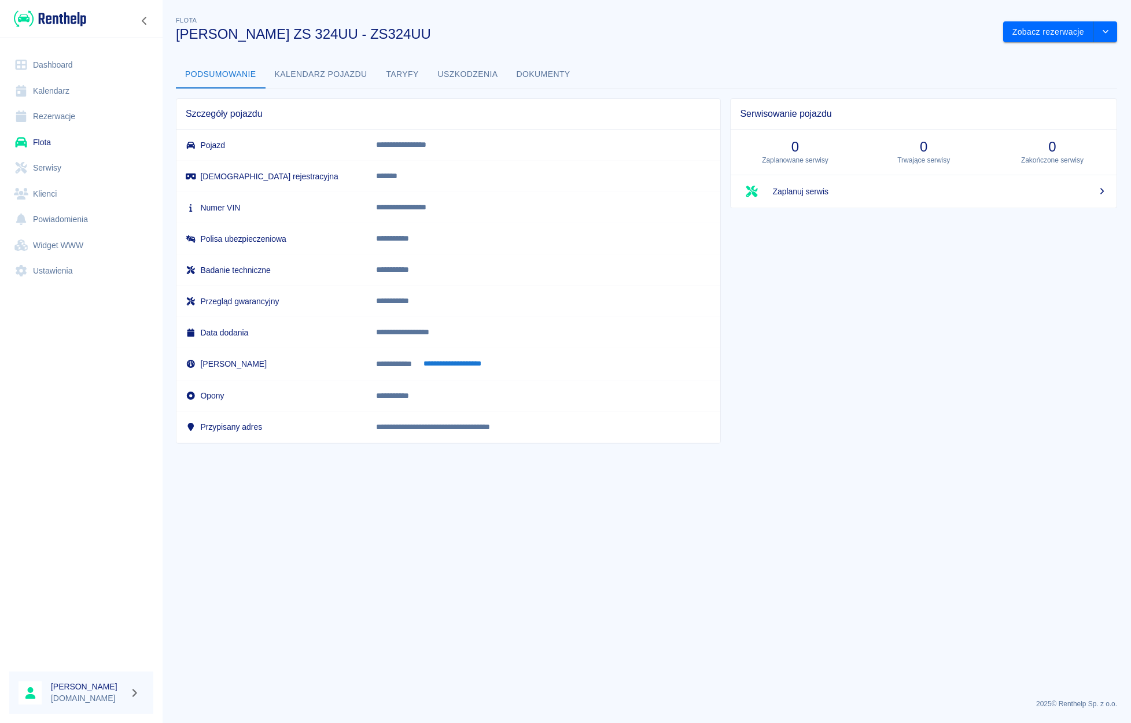
click at [54, 73] on link "Dashboard" at bounding box center [81, 65] width 144 height 26
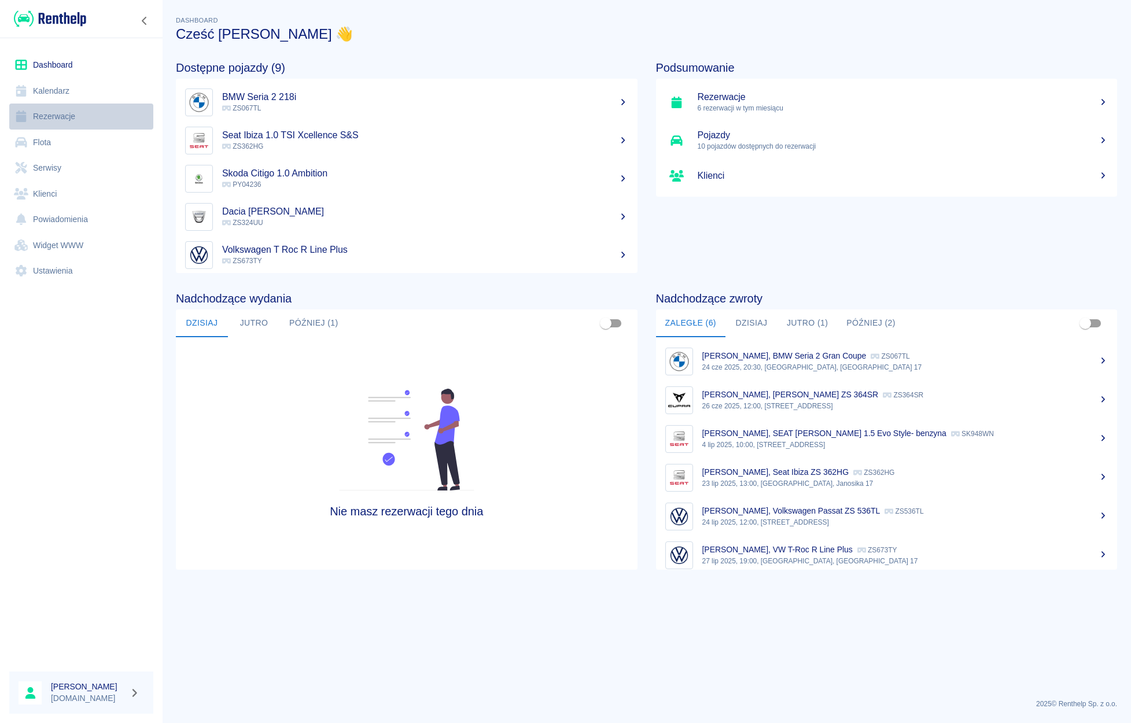
click at [58, 115] on link "Rezerwacje" at bounding box center [81, 117] width 144 height 26
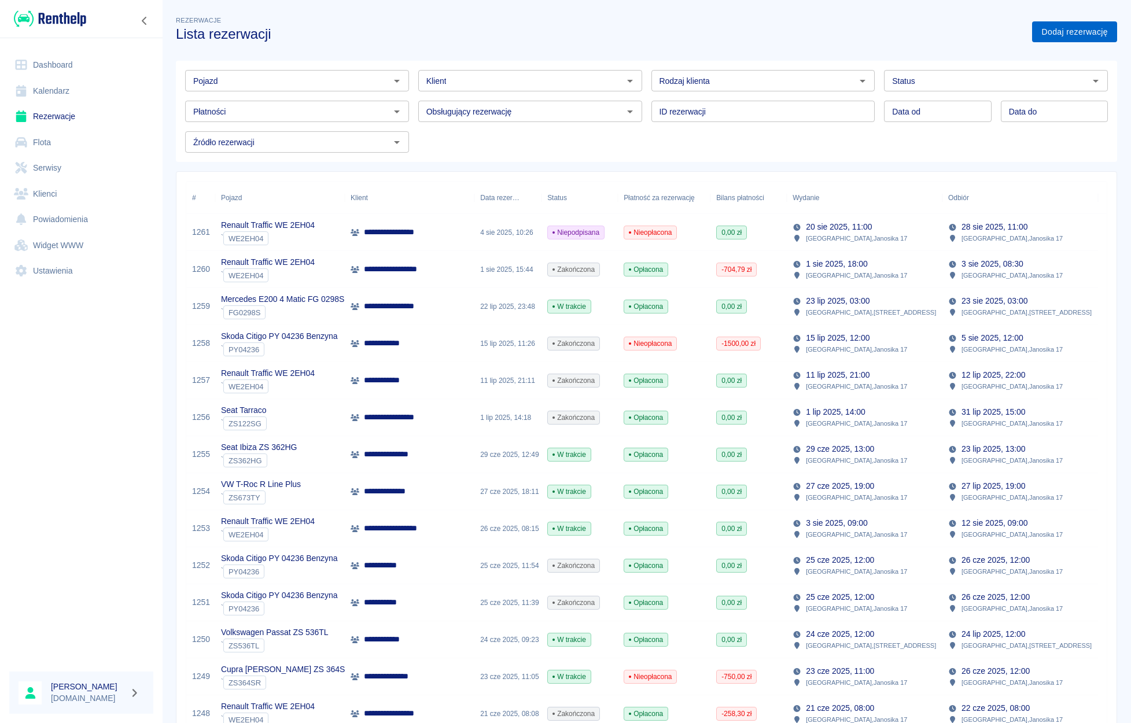
click at [1078, 38] on link "Dodaj rezerwację" at bounding box center [1074, 31] width 85 height 21
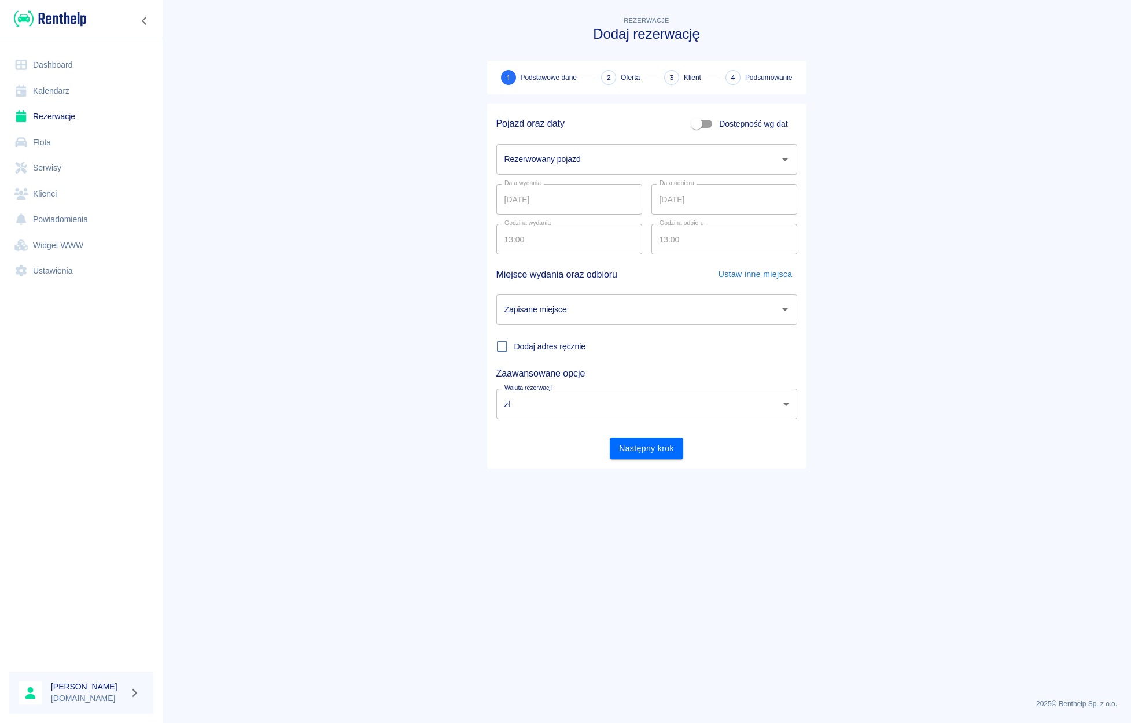
click at [647, 152] on input "Rezerwowany pojazd" at bounding box center [638, 159] width 273 height 20
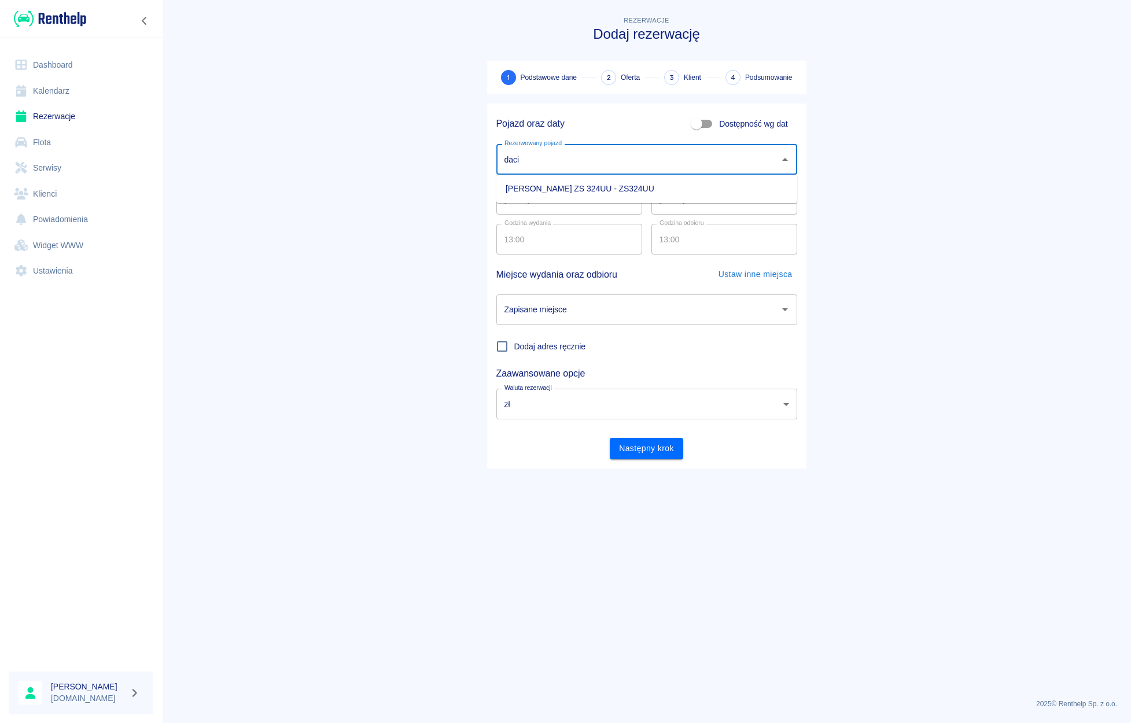
click at [625, 185] on li "[PERSON_NAME] ZS 324UU - ZS324UU" at bounding box center [646, 188] width 301 height 19
type input "[PERSON_NAME] ZS 324UU - ZS324UU"
click at [536, 244] on input "13:00" at bounding box center [565, 239] width 138 height 31
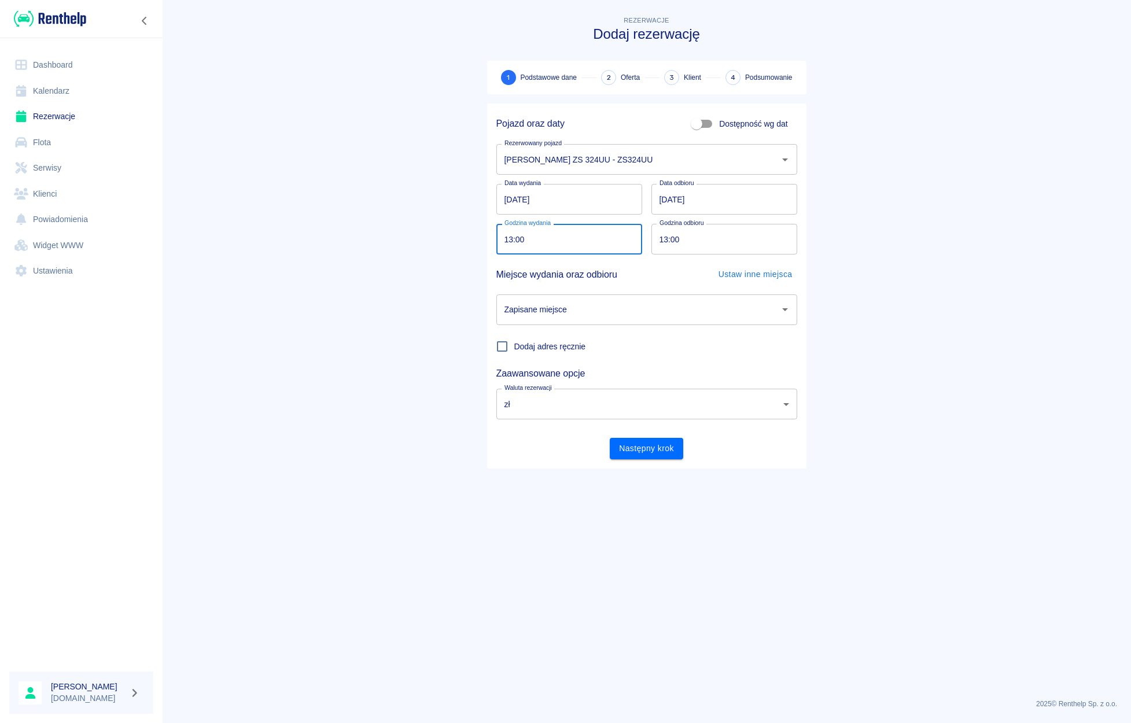
click at [522, 244] on input "13:00" at bounding box center [565, 239] width 138 height 31
type input "13:30"
click at [528, 305] on input "Zapisane miejsce" at bounding box center [638, 310] width 273 height 20
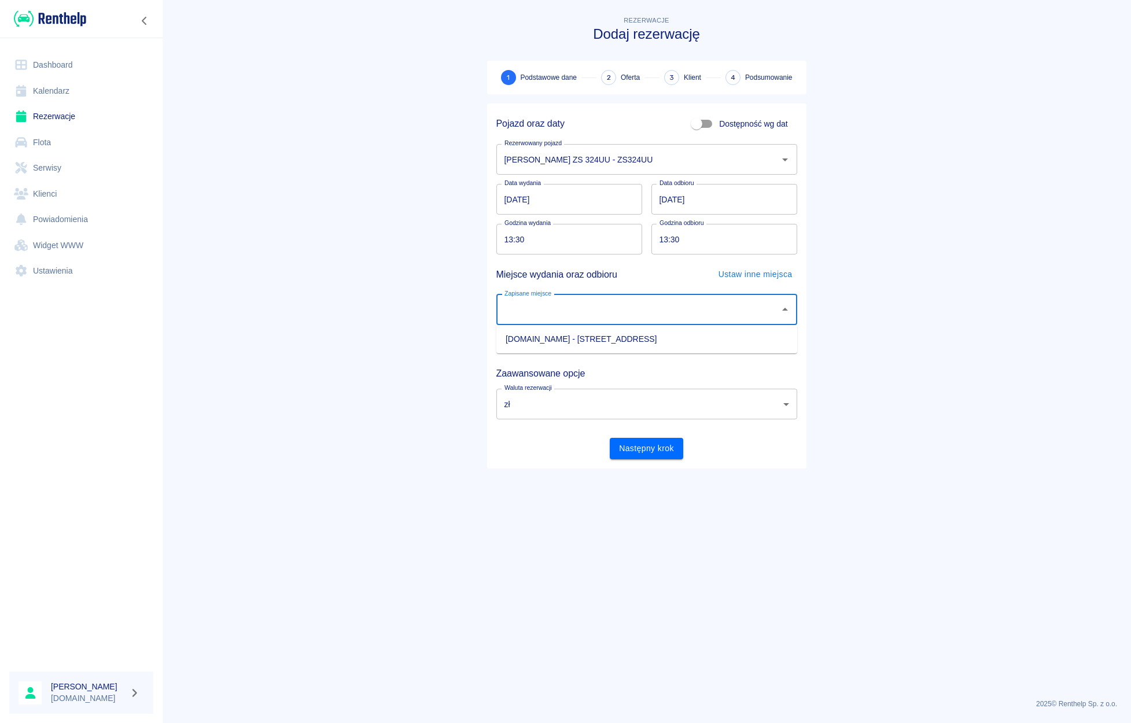
click at [753, 271] on button "Ustaw inne miejsca" at bounding box center [755, 274] width 83 height 21
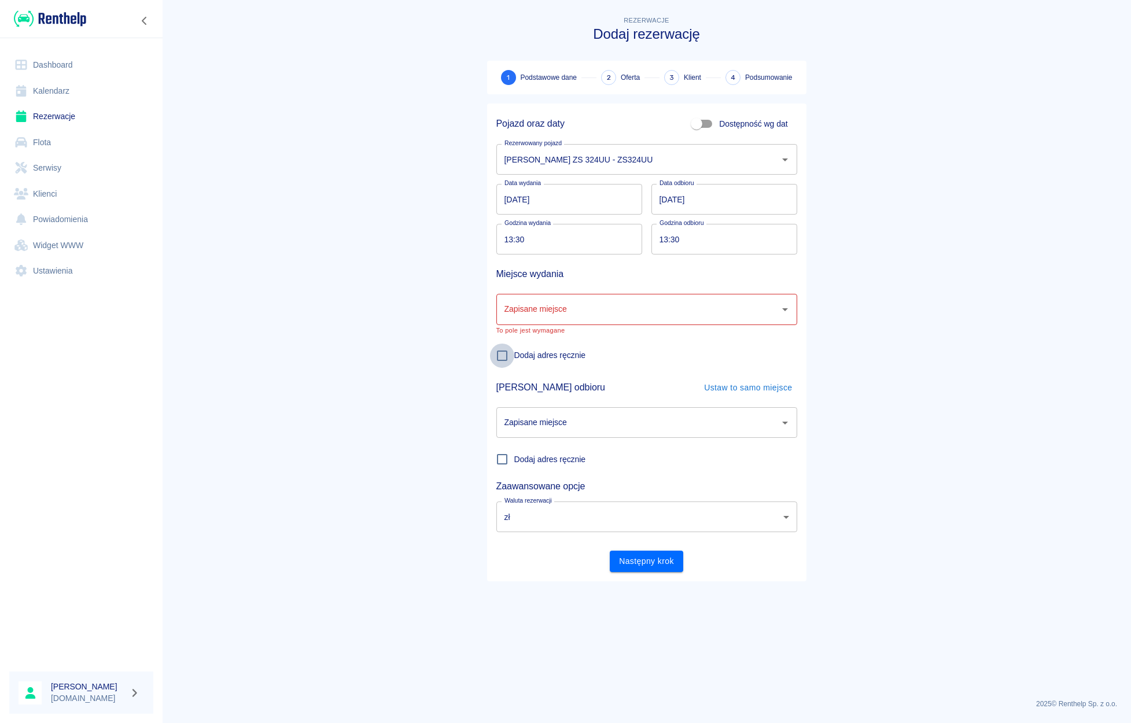
click at [502, 360] on input "Dodaj adres ręcznie" at bounding box center [502, 356] width 24 height 24
checkbox input "true"
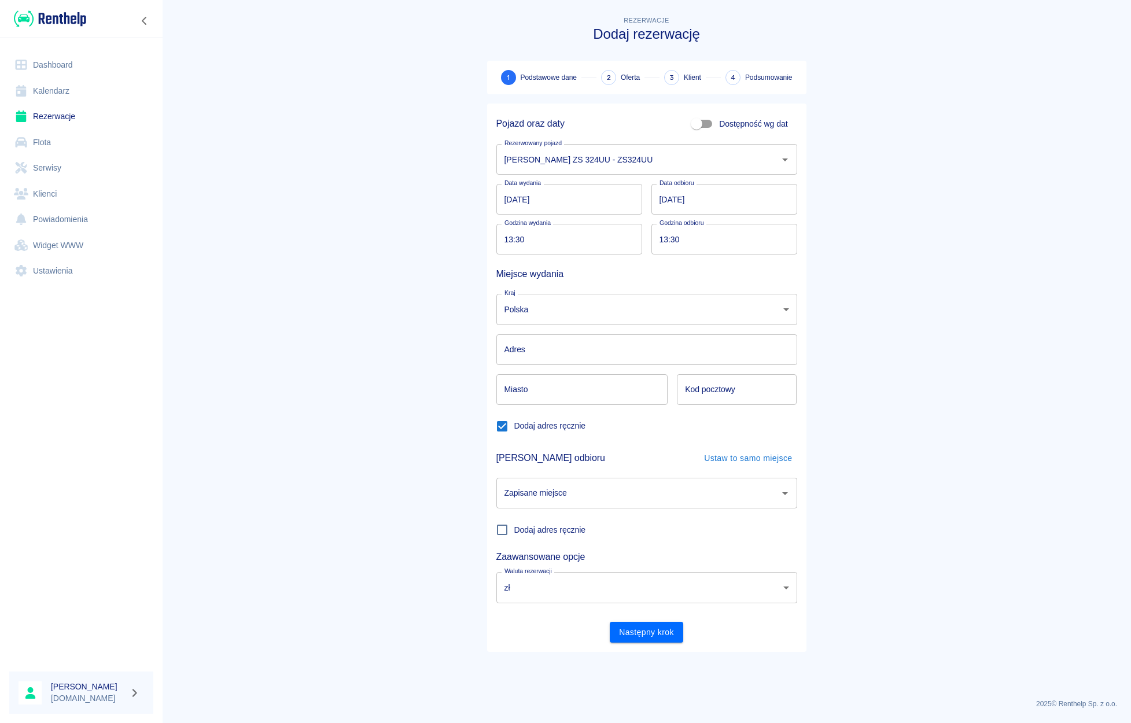
click at [521, 349] on input "Adres" at bounding box center [646, 349] width 301 height 31
type input "Wodnika 1"
type input "[GEOGRAPHIC_DATA]"
click at [708, 400] on input "Kod pocztowy" at bounding box center [737, 389] width 120 height 31
type input "71-781"
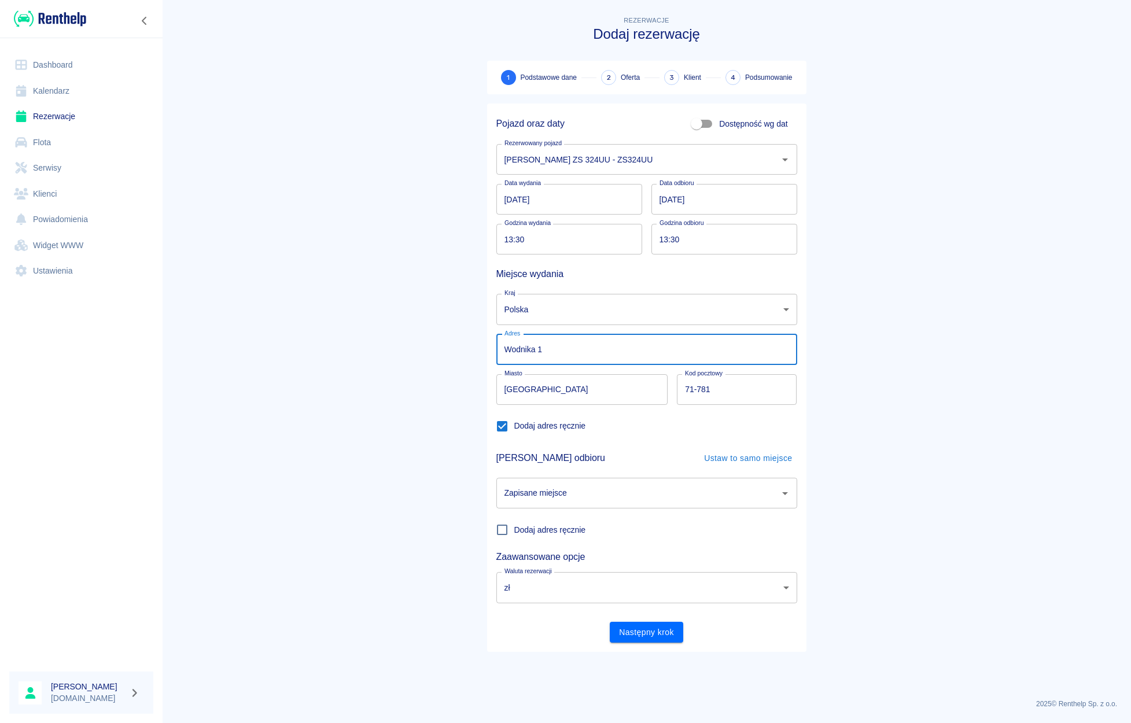
click at [551, 356] on input "Wodnika 1" at bounding box center [646, 349] width 301 height 31
type input "Wodnika 1 ([PERSON_NAME])"
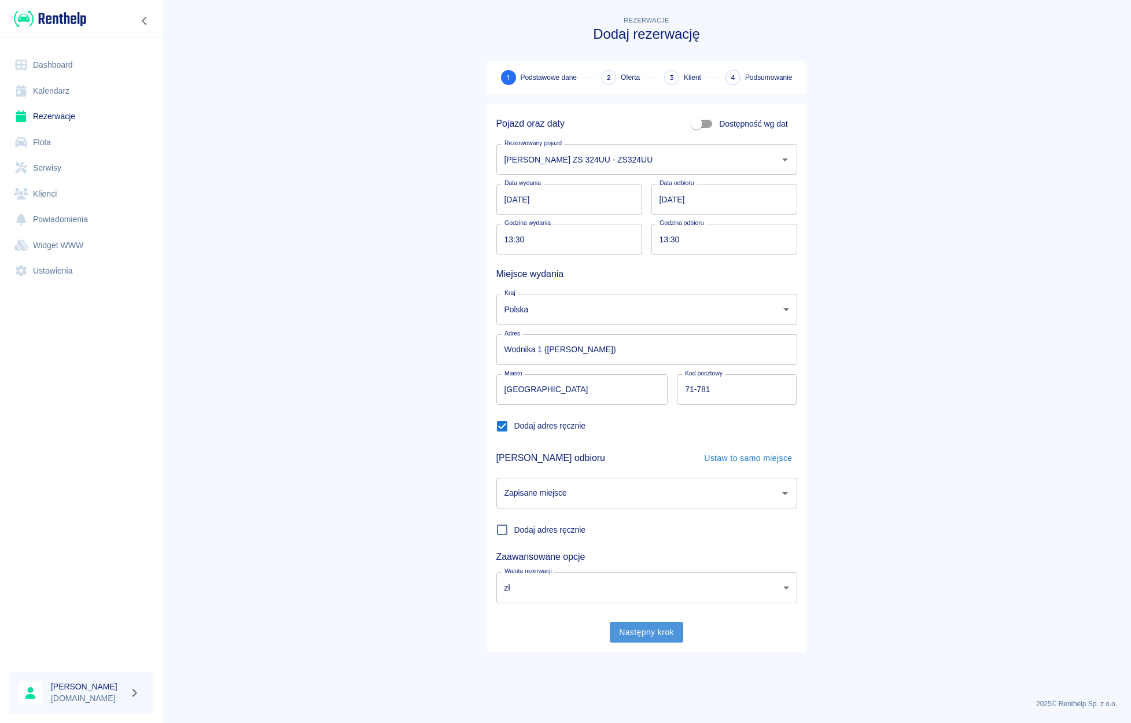
click at [647, 635] on button "Następny krok" at bounding box center [646, 632] width 73 height 21
click at [501, 429] on input "Dodaj adres ręcznie" at bounding box center [502, 426] width 24 height 24
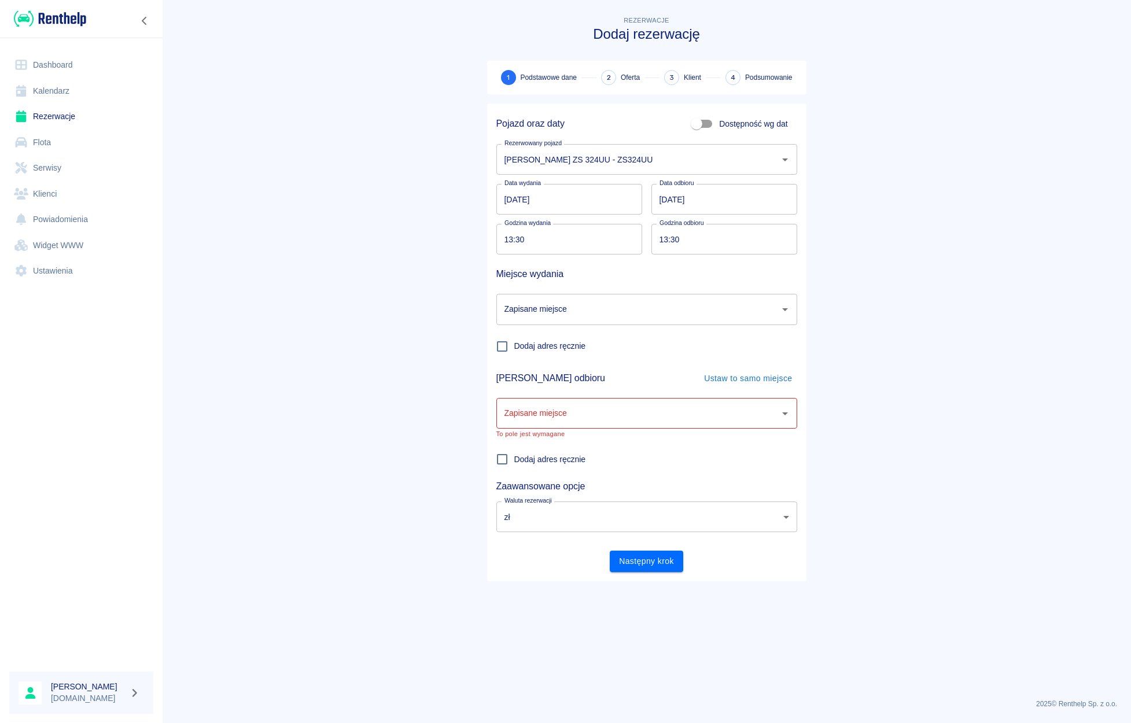
click at [519, 315] on input "Zapisane miejsce" at bounding box center [638, 309] width 273 height 20
click at [467, 310] on main "Rezerwacje Dodaj rezerwację 1 Podstawowe dane 2 Oferta 3 Klient 4 Podsumowanie …" at bounding box center [646, 352] width 969 height 676
click at [504, 348] on input "Dodaj adres ręcznie" at bounding box center [502, 346] width 24 height 24
checkbox input "true"
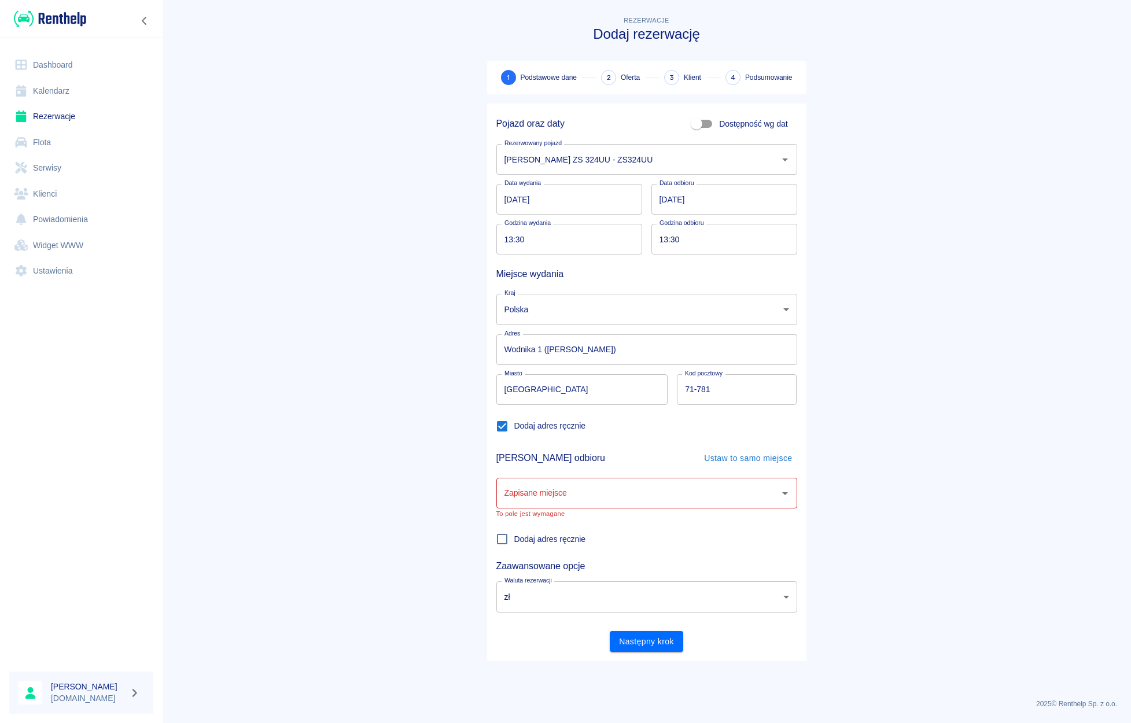
click at [535, 504] on div "Zapisane miejsce" at bounding box center [646, 493] width 301 height 31
click at [476, 459] on div "Rezerwacje Dodaj rezerwację 1 Podstawowe dane 2 Oferta 3 Klient 4 Podsumowanie …" at bounding box center [646, 333] width 347 height 657
click at [502, 538] on input "Dodaj adres ręcznie" at bounding box center [502, 539] width 24 height 24
checkbox input "true"
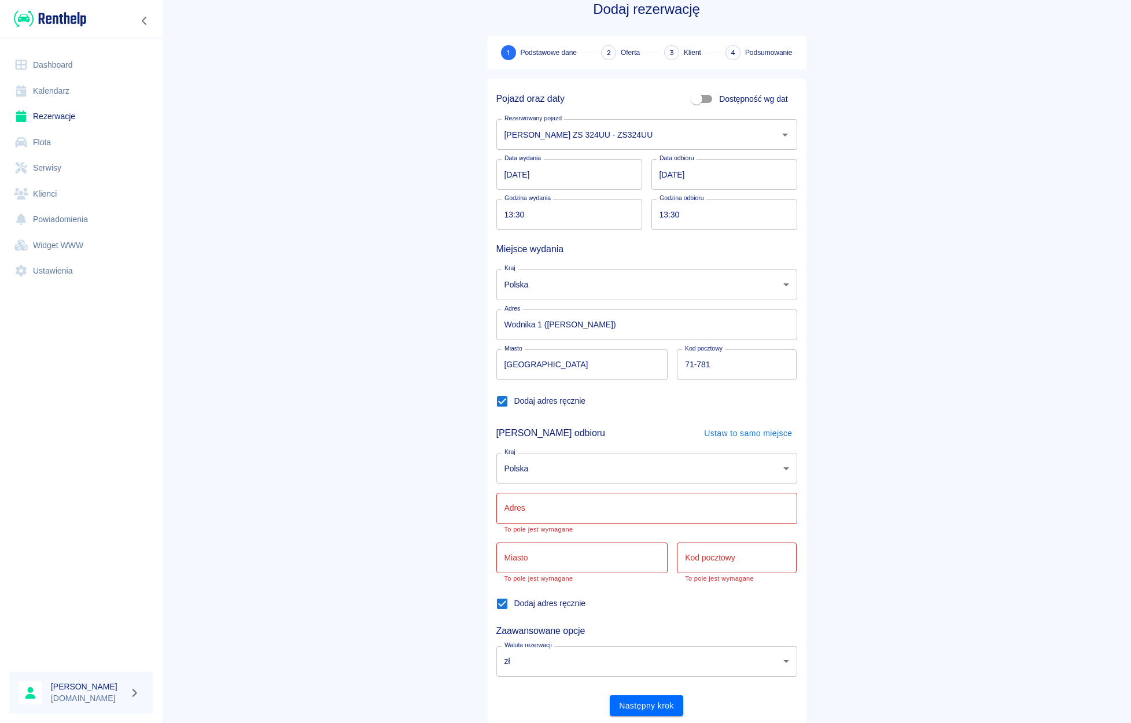
scroll to position [42, 0]
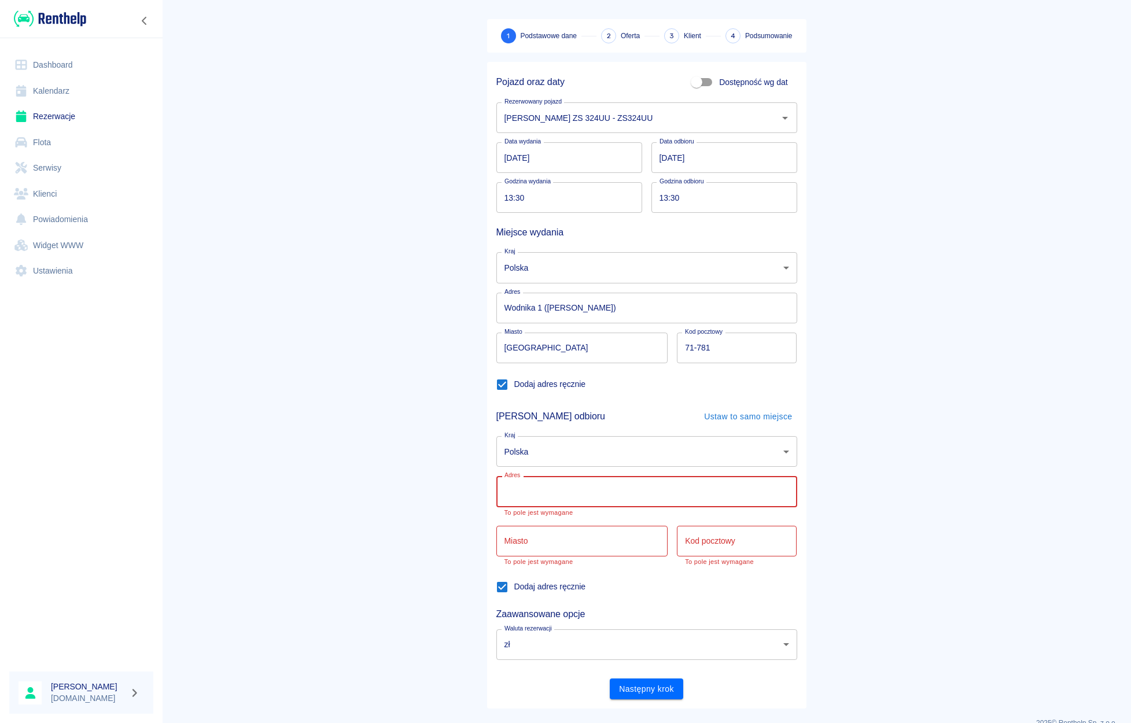
click at [521, 489] on input "Adres" at bounding box center [646, 491] width 301 height 31
drag, startPoint x: 579, startPoint y: 313, endPoint x: 461, endPoint y: 294, distance: 119.6
click at [496, 294] on input "Wodnika 1 ([PERSON_NAME])" at bounding box center [646, 308] width 301 height 31
click at [510, 493] on input "Adres" at bounding box center [646, 491] width 301 height 31
paste input "Wodnika 1 ([PERSON_NAME])"
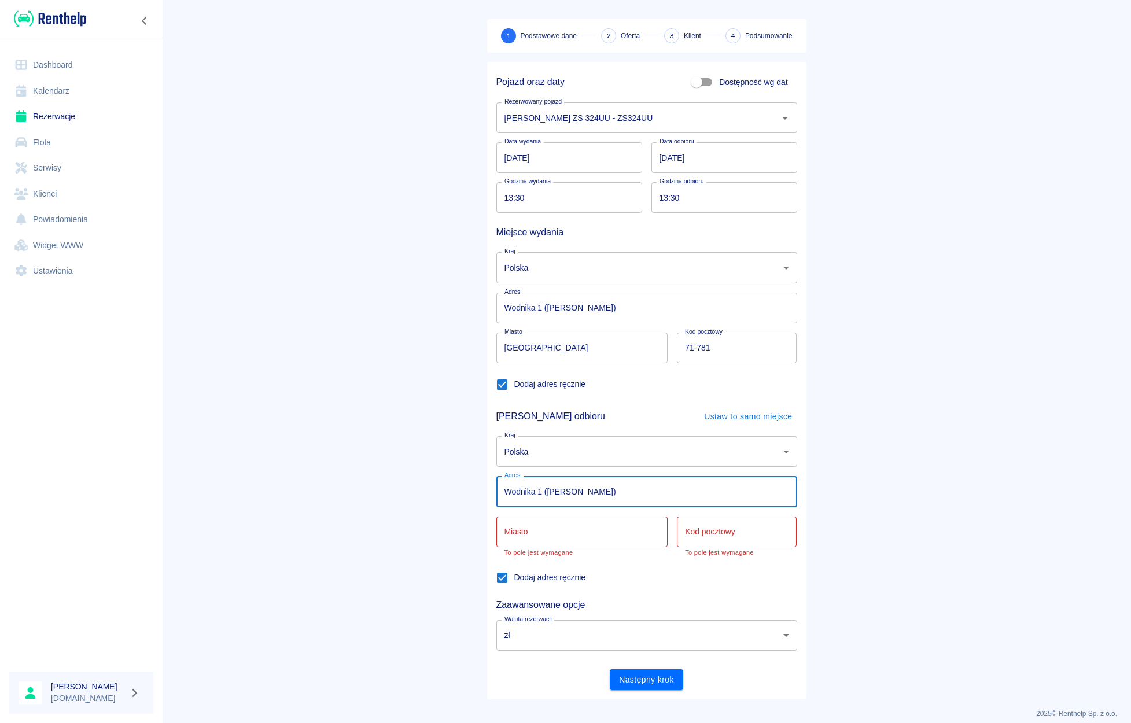
type input "Wodnika 1 ([PERSON_NAME])"
click at [512, 528] on input "Miasto" at bounding box center [582, 532] width 172 height 31
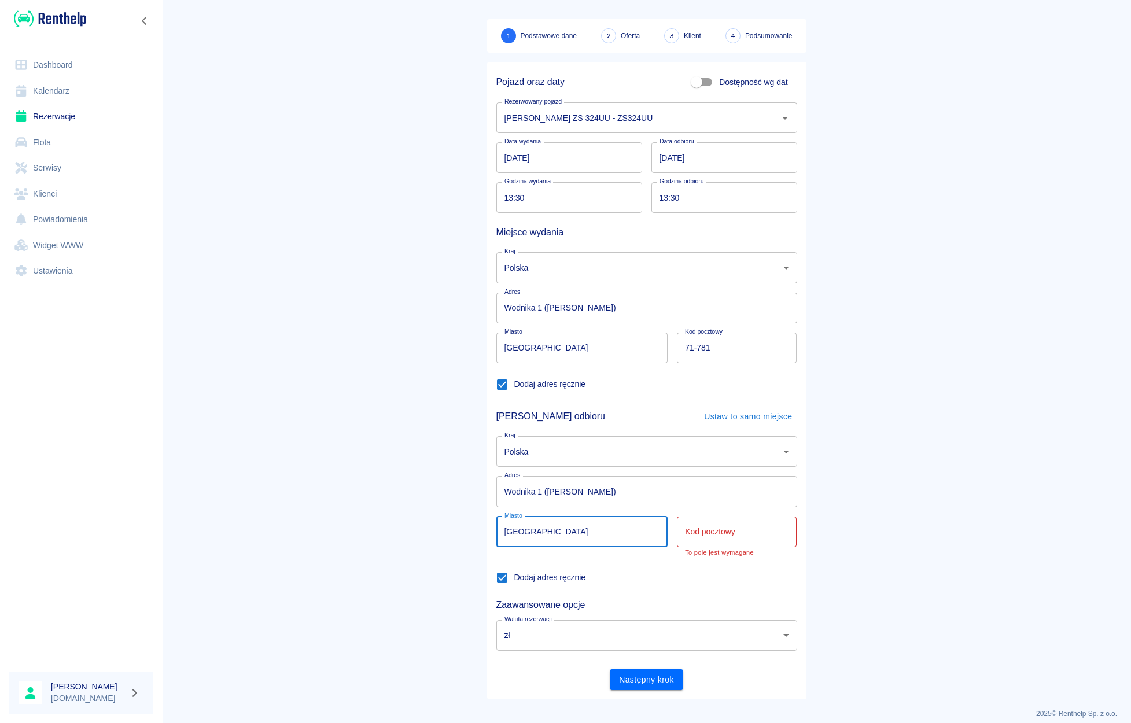
type input "[GEOGRAPHIC_DATA]"
drag, startPoint x: 730, startPoint y: 352, endPoint x: 653, endPoint y: 344, distance: 78.0
click at [677, 344] on input "71-781" at bounding box center [737, 348] width 120 height 31
click at [699, 532] on input "Kod pocztowy" at bounding box center [737, 532] width 120 height 31
paste input "71-781"
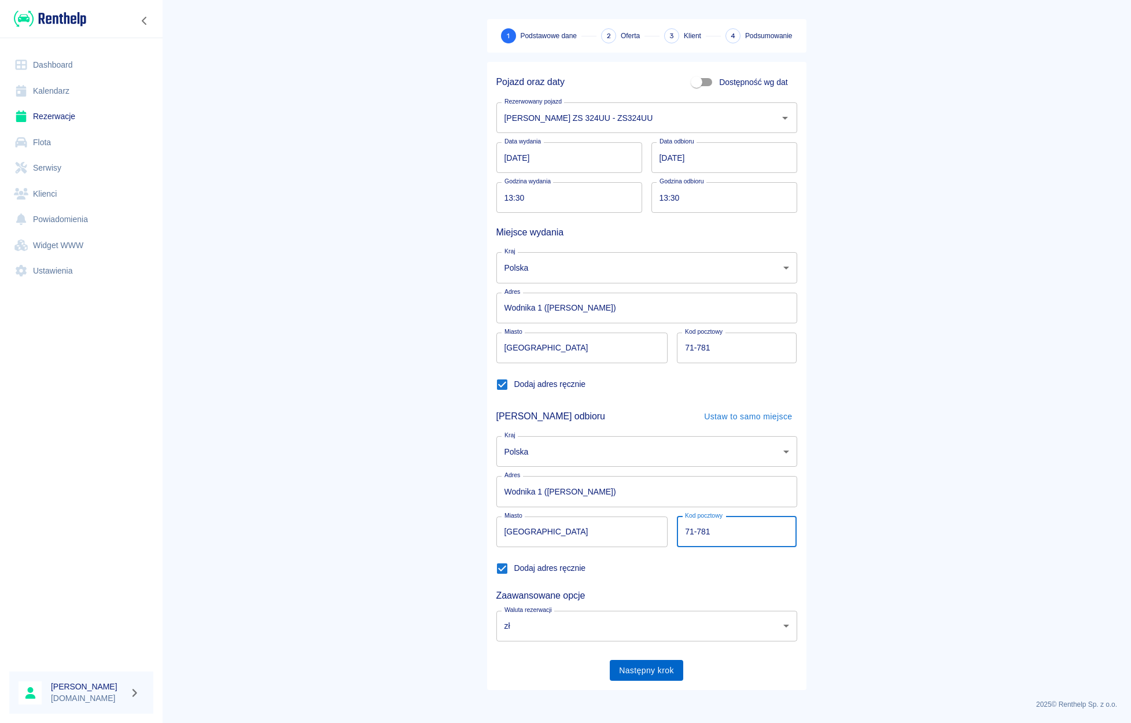
type input "71-781"
click at [649, 665] on button "Następny krok" at bounding box center [646, 670] width 73 height 21
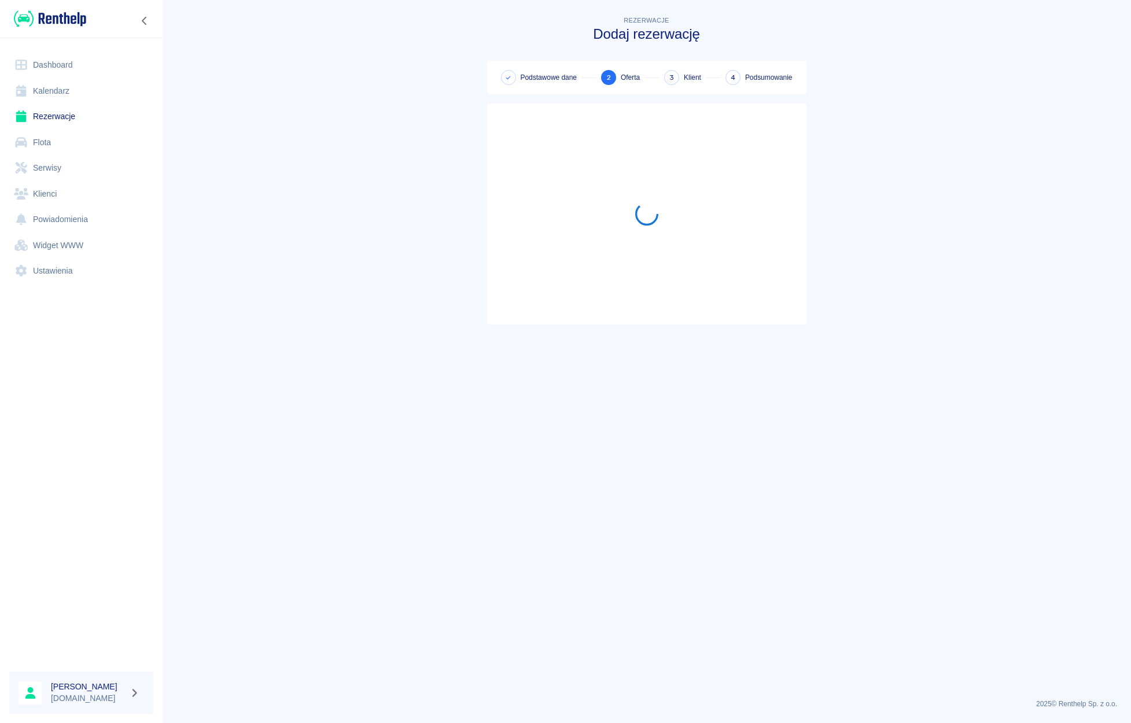
scroll to position [0, 0]
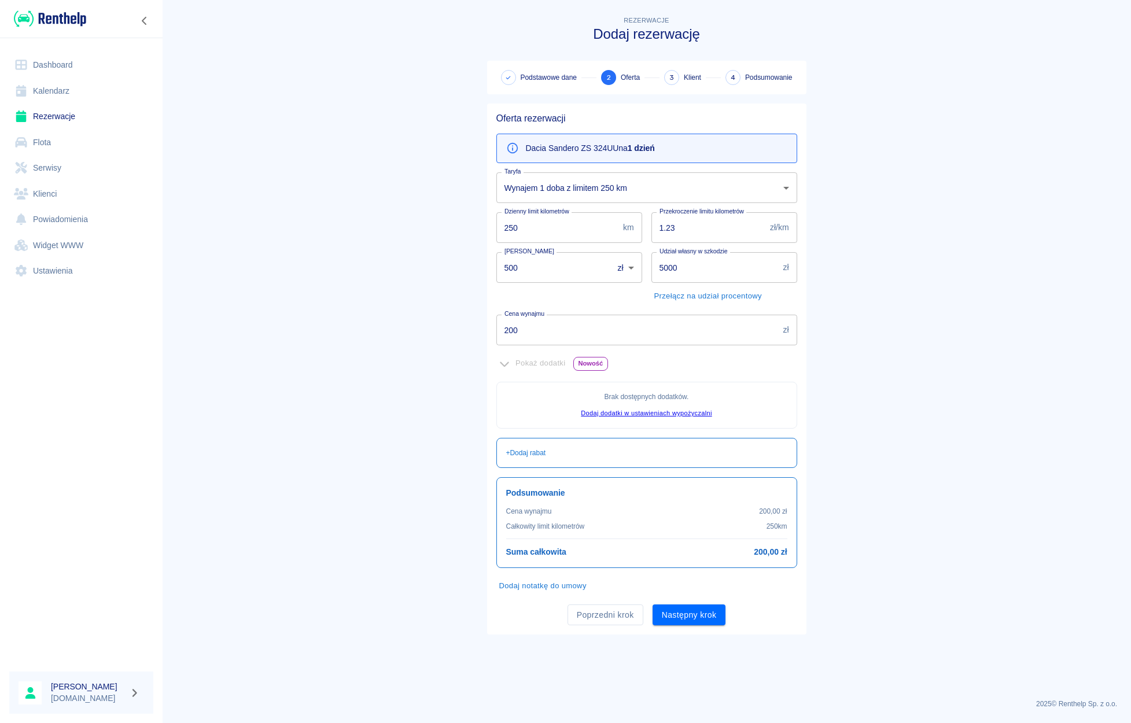
click at [540, 187] on body "Używamy plików Cookies, by zapewnić Ci najlepsze możliwe doświadczenie. Aby dow…" at bounding box center [565, 361] width 1131 height 723
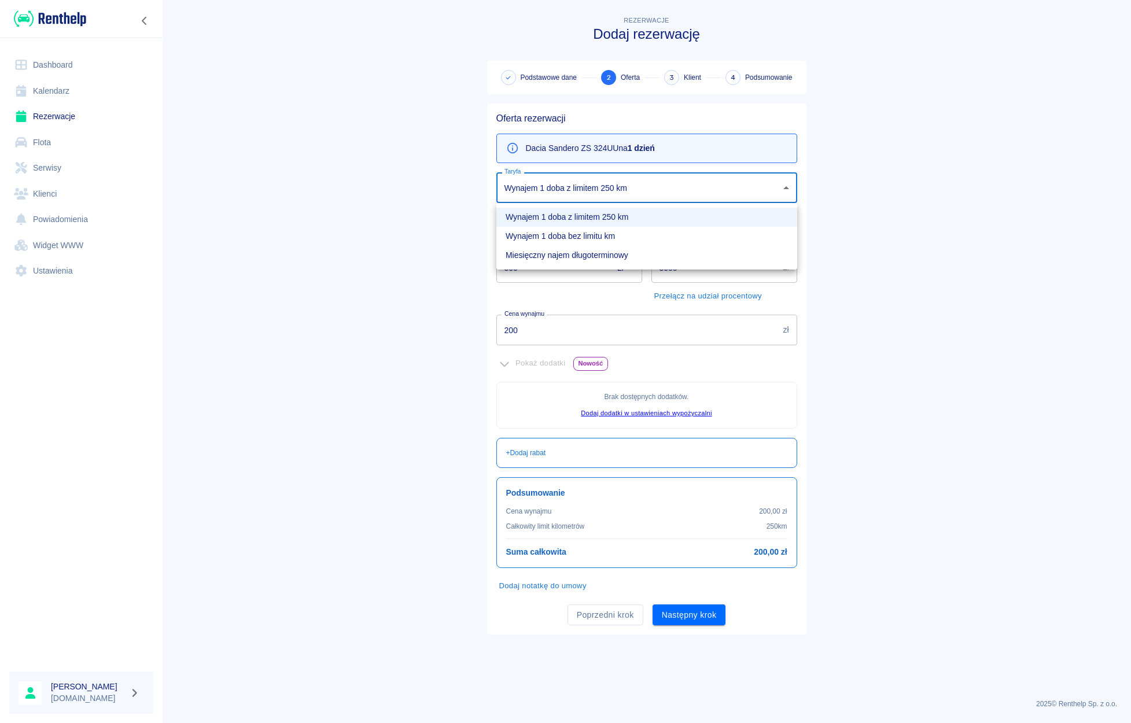
click at [536, 234] on li "Wynajem 1 doba bez limitu km" at bounding box center [646, 236] width 301 height 19
type input "08d1c06a-7567-4416-8593-df3e4d57225e"
type input "500"
type input "300"
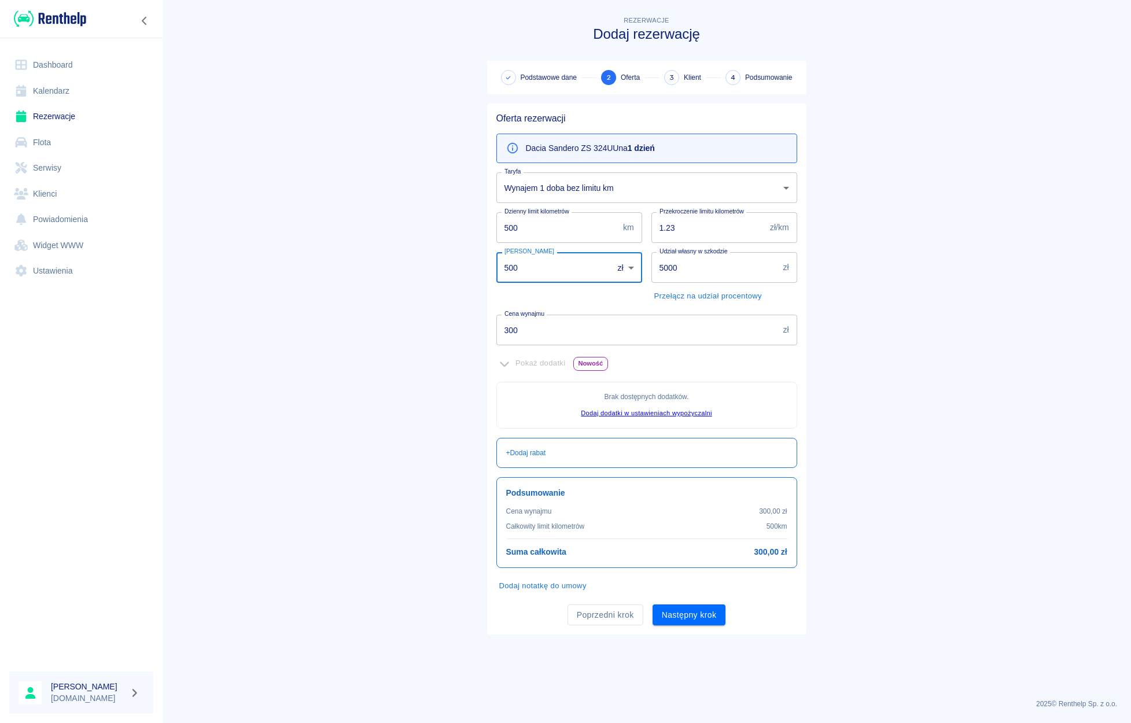
drag, startPoint x: 520, startPoint y: 272, endPoint x: 497, endPoint y: 272, distance: 22.6
click at [498, 272] on input "500" at bounding box center [550, 267] width 109 height 31
click at [452, 272] on main "Rezerwacje Dodaj rezerwację Podstawowe dane 2 Oferta 3 Klient 4 Podsumowanie Of…" at bounding box center [646, 352] width 969 height 676
click at [684, 620] on button "Następny krok" at bounding box center [689, 615] width 73 height 21
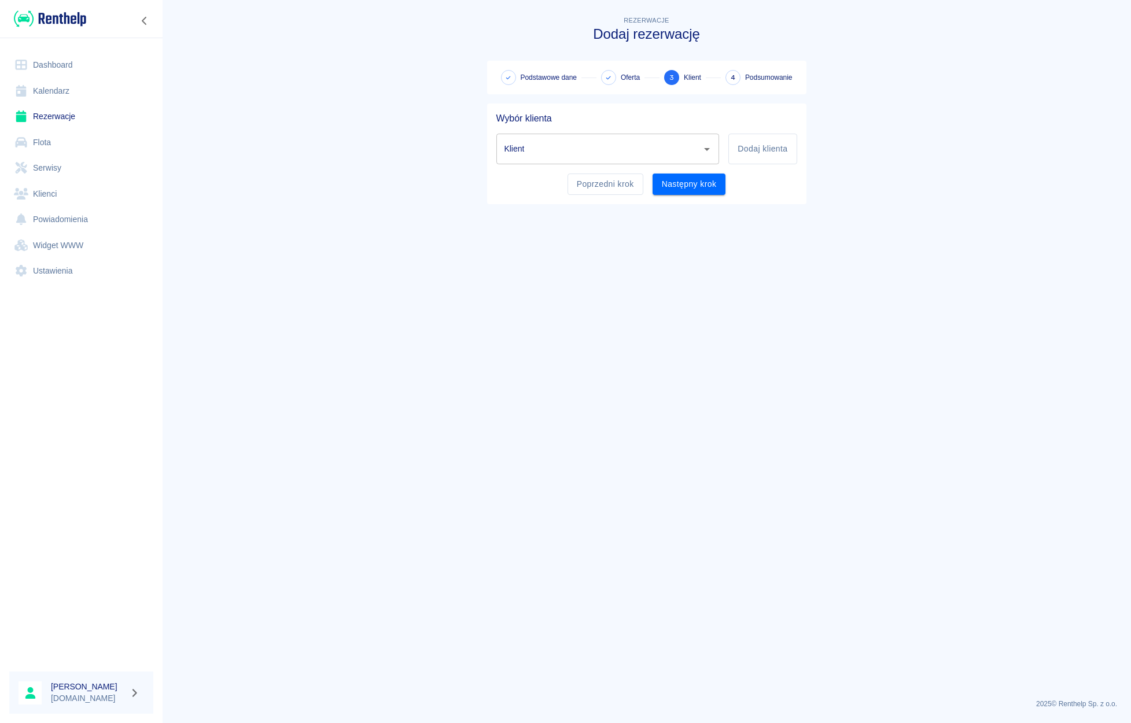
click at [551, 150] on input "Klient" at bounding box center [600, 149] width 196 height 20
click at [560, 182] on li "[PERSON_NAME] ([PHONE_NUMBER])" at bounding box center [607, 178] width 223 height 19
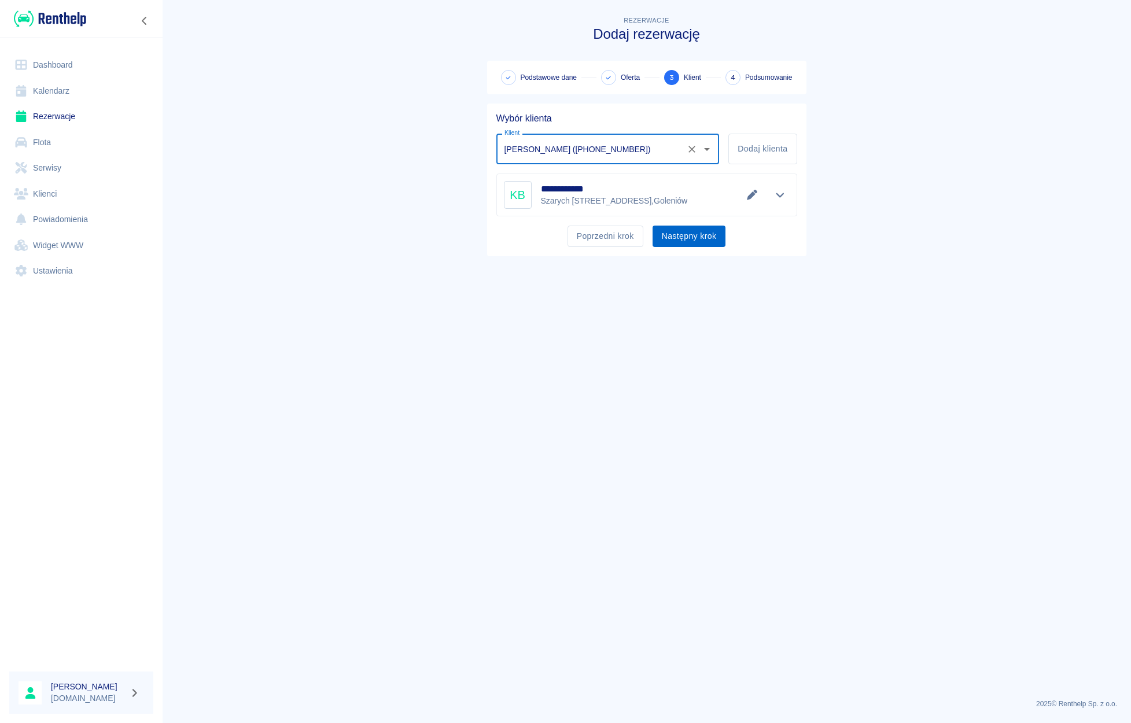
type input "[PERSON_NAME] ([PHONE_NUMBER])"
click at [679, 235] on button "Następny krok" at bounding box center [689, 236] width 73 height 21
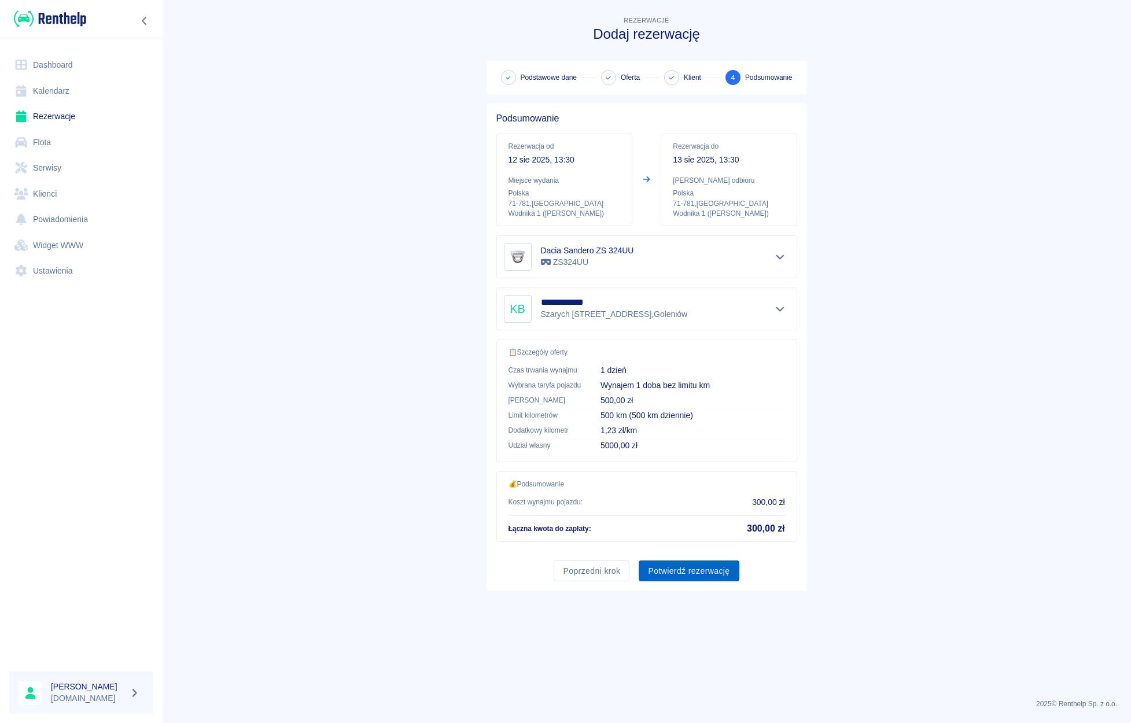
click at [684, 566] on button "Potwierdź rezerwację" at bounding box center [689, 571] width 100 height 21
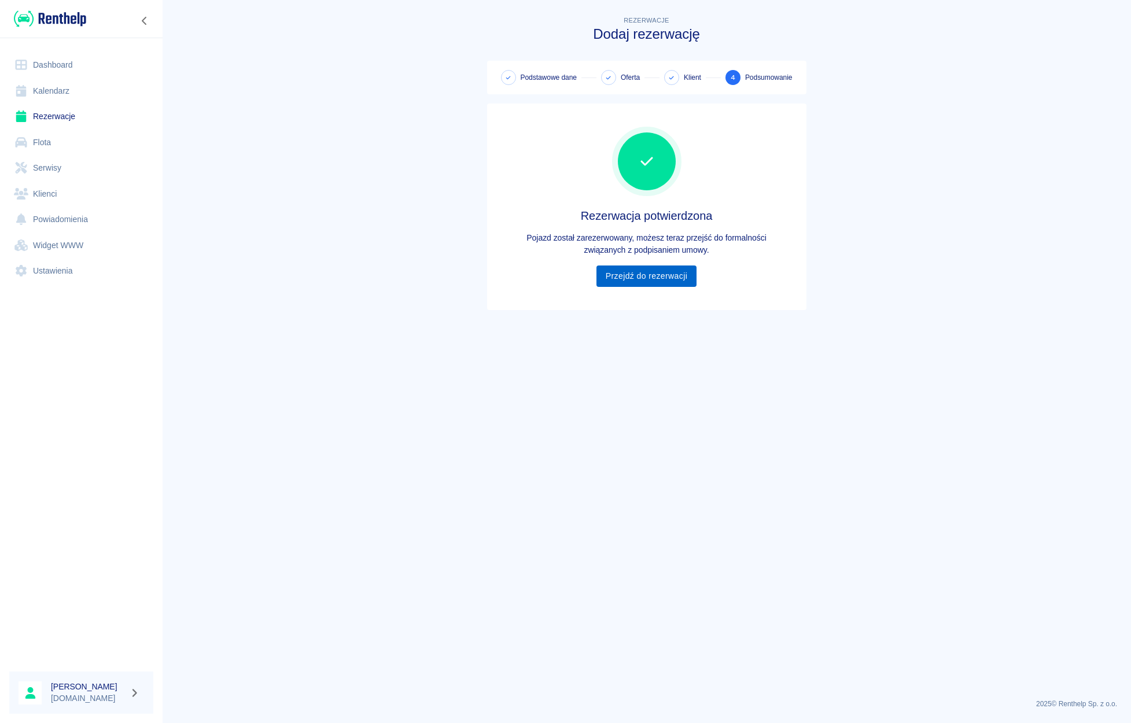
click at [673, 285] on link "Przejdź do rezerwacji" at bounding box center [647, 276] width 100 height 21
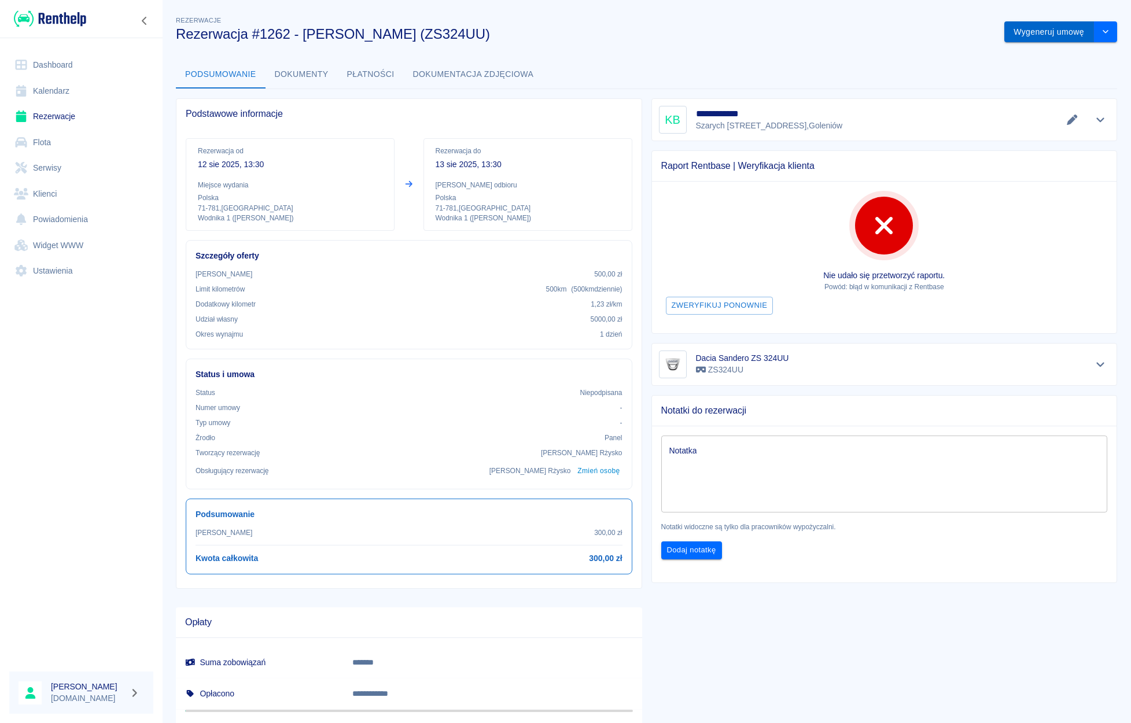
click at [1017, 38] on button "Wygeneruj umowę" at bounding box center [1049, 31] width 90 height 21
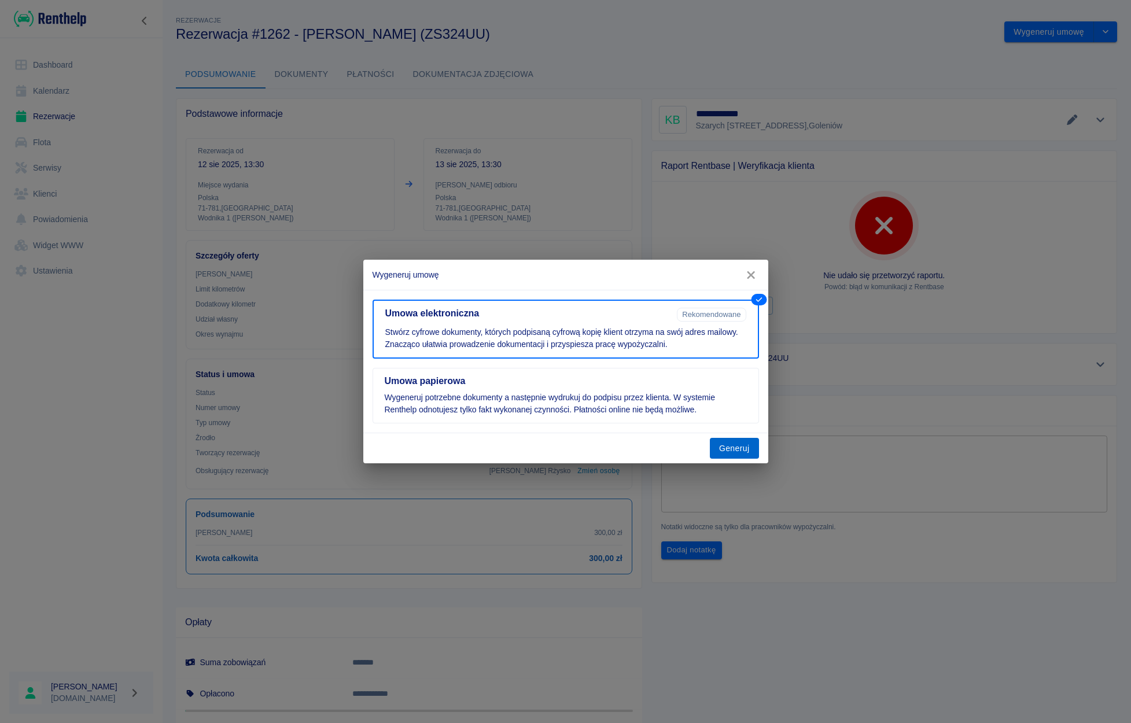
click at [742, 450] on button "Generuj" at bounding box center [734, 448] width 49 height 21
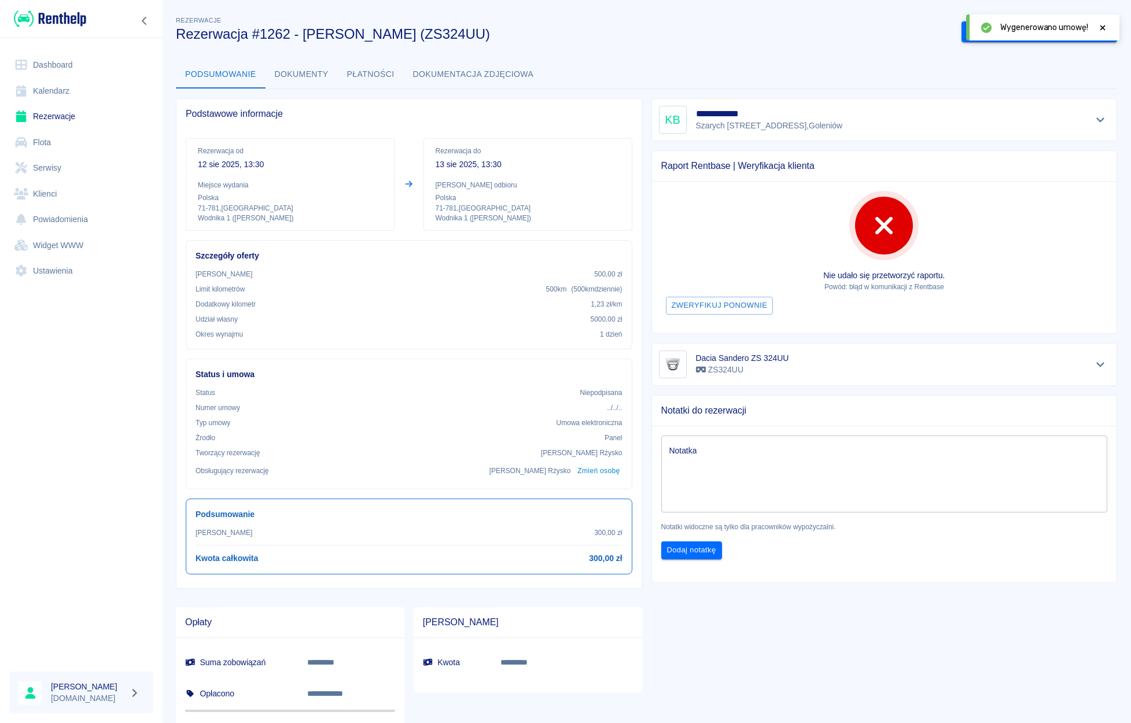
click at [1102, 32] on div at bounding box center [1103, 27] width 10 height 12
click at [47, 73] on link "Dashboard" at bounding box center [81, 65] width 144 height 26
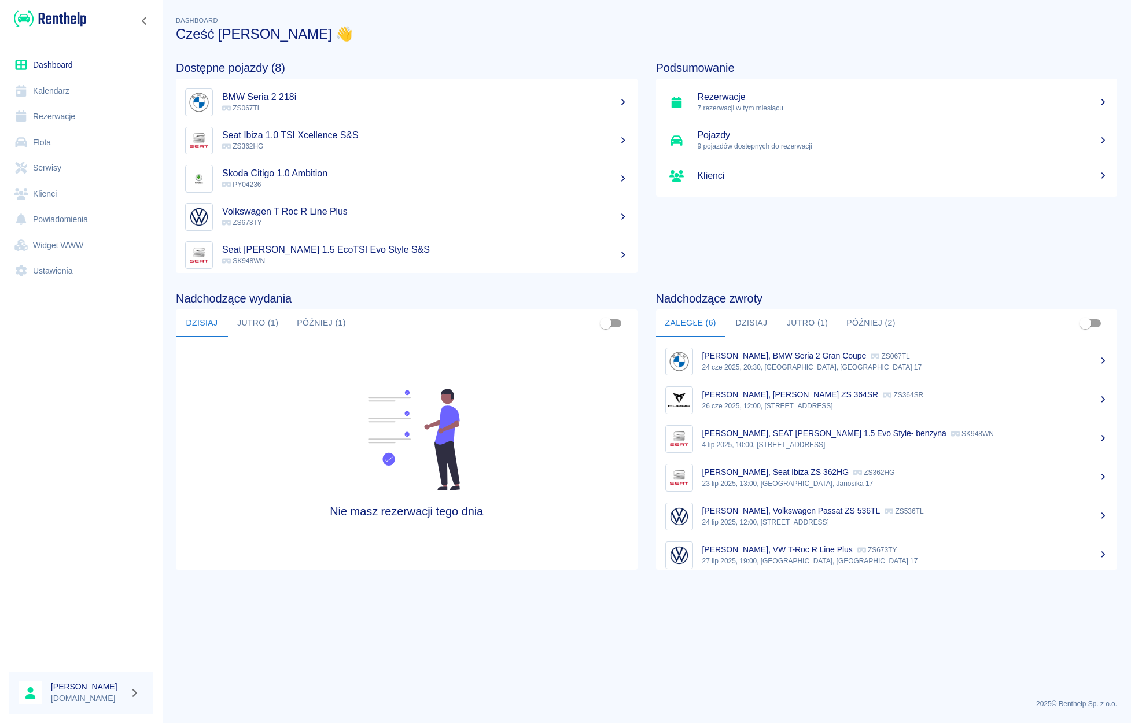
scroll to position [9, 0]
